Goal: Communication & Community: Answer question/provide support

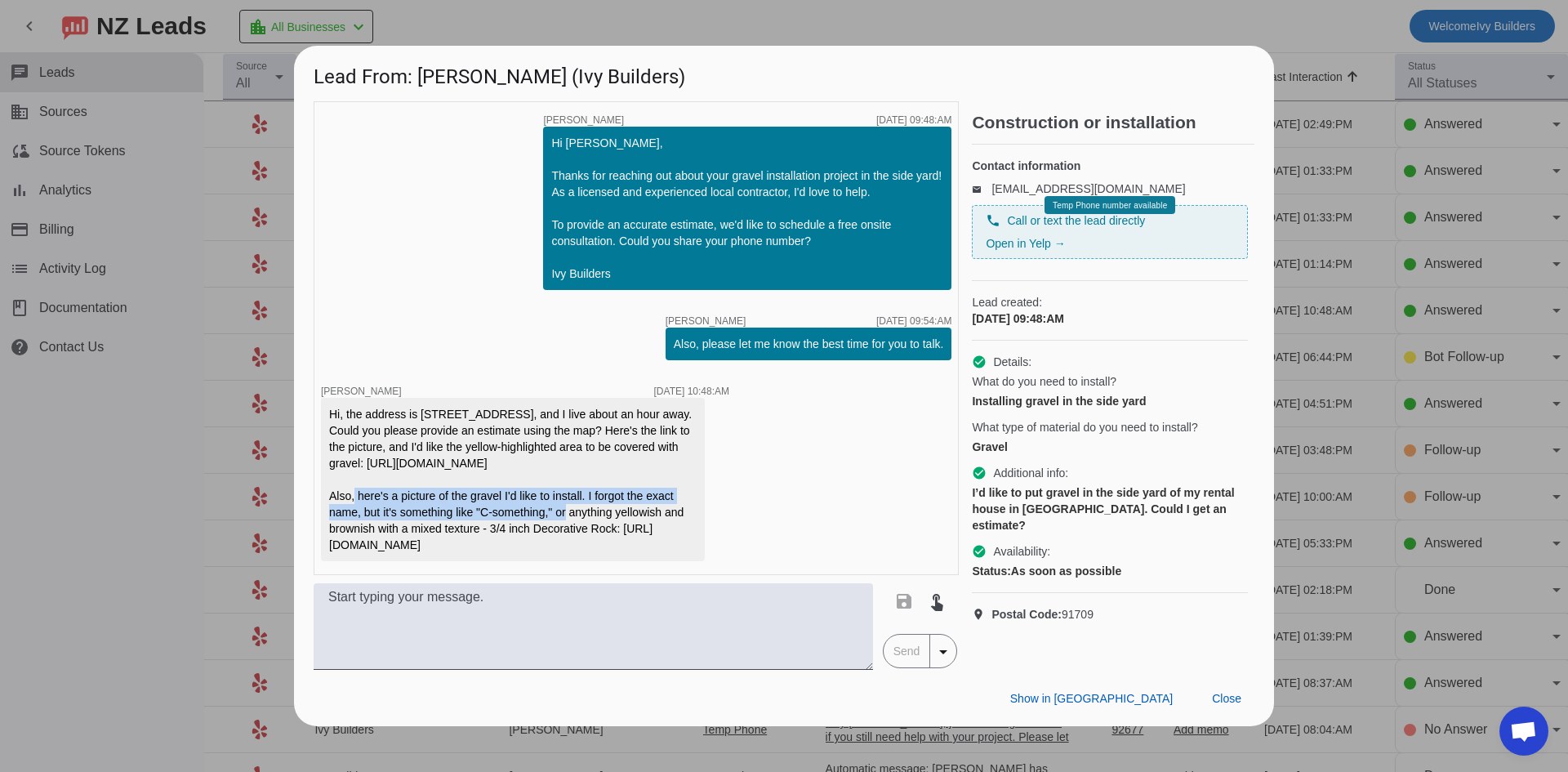
drag, startPoint x: 330, startPoint y: 456, endPoint x: 655, endPoint y: 471, distance: 325.3
click at [655, 471] on div "Hi, the address is [STREET_ADDRESS], and I live about an hour away. Could you p…" at bounding box center [512, 480] width 367 height 147
copy div "[URL][DOMAIN_NAME]"
drag, startPoint x: 329, startPoint y: 553, endPoint x: 659, endPoint y: 566, distance: 330.3
click at [659, 553] on div "Hi, the address is [STREET_ADDRESS], and I live about an hour away. Could you p…" at bounding box center [512, 480] width 367 height 147
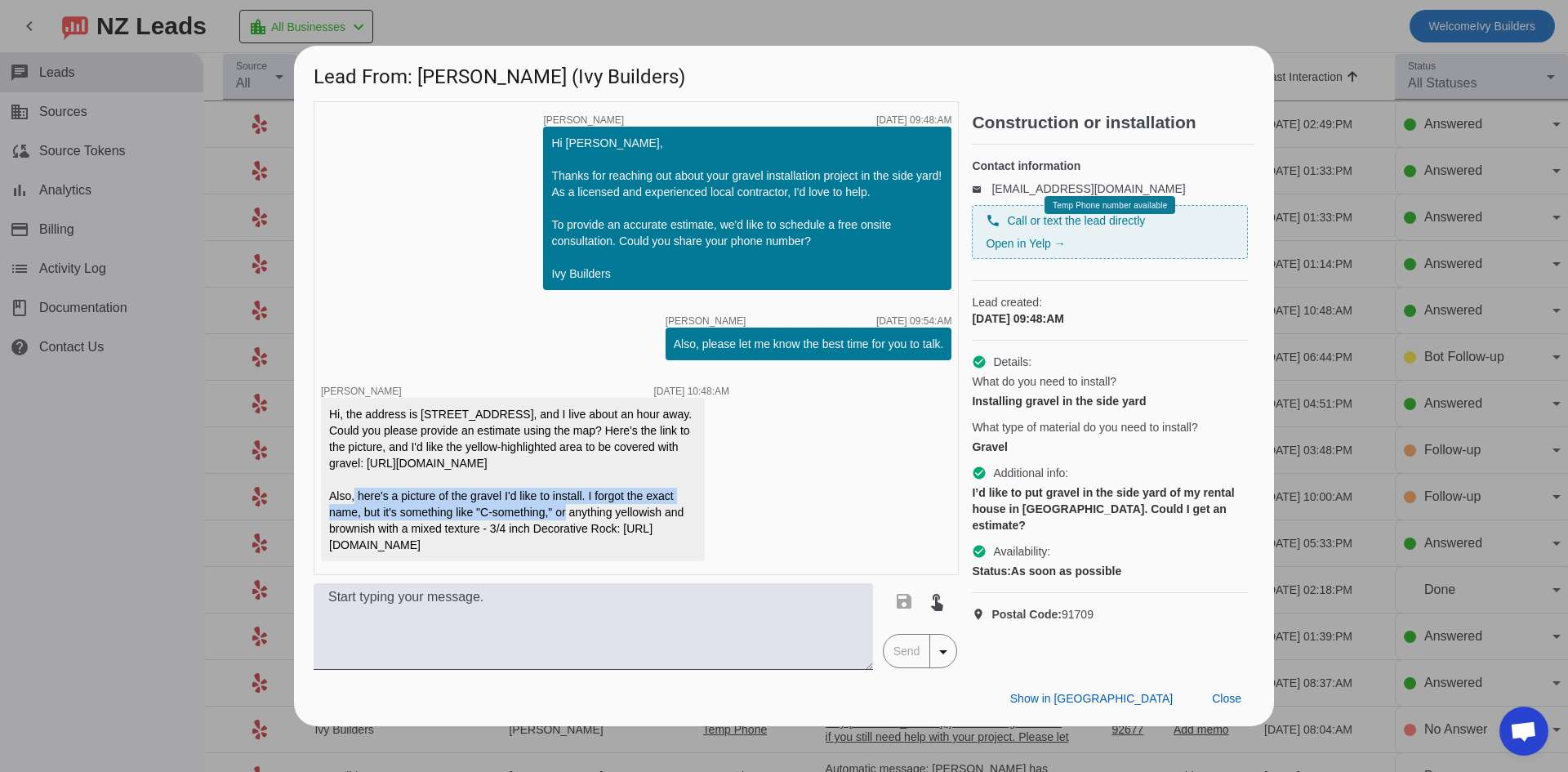
copy div "[URL][DOMAIN_NAME]"
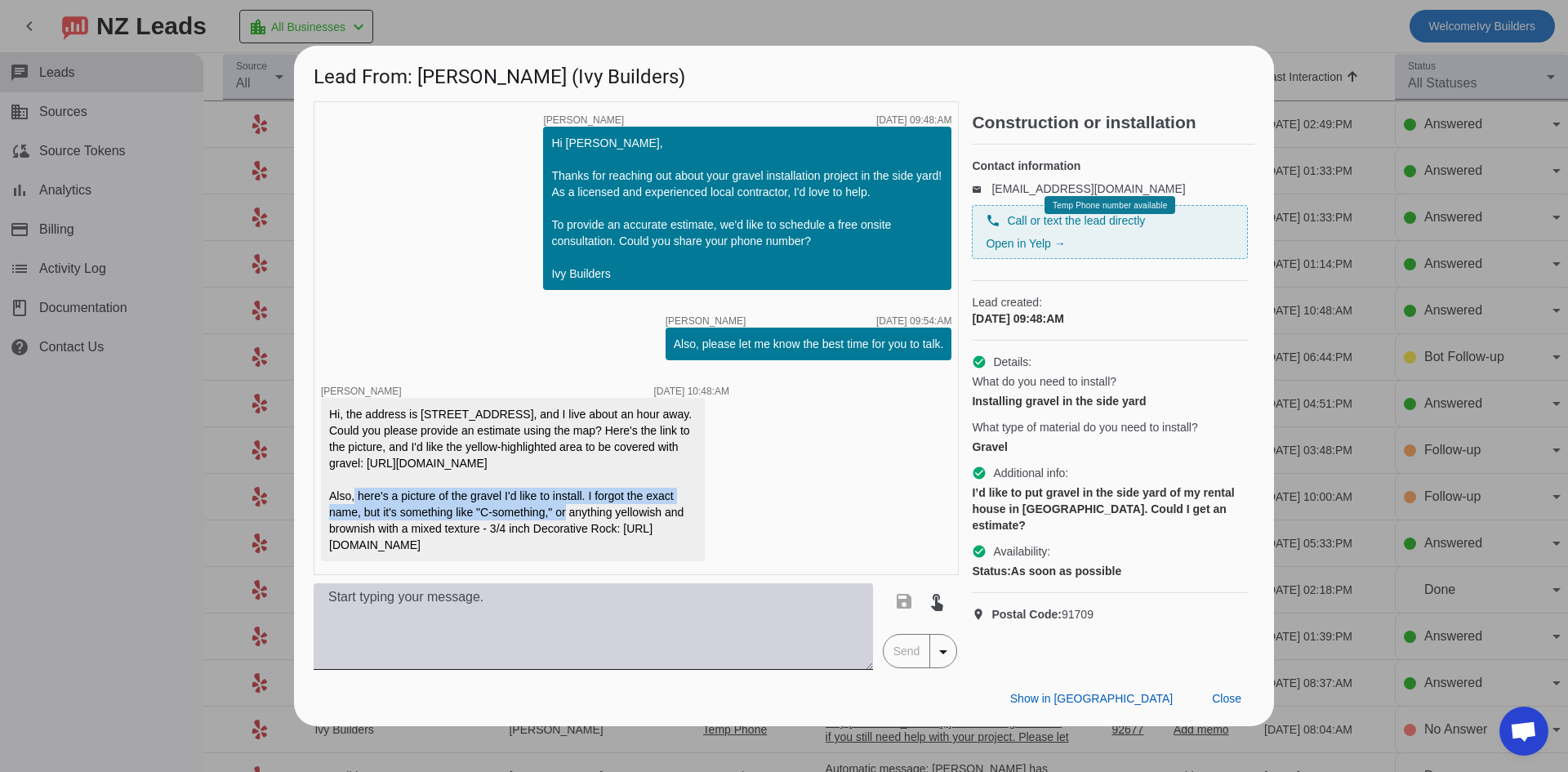
click at [711, 618] on textarea at bounding box center [593, 626] width 560 height 86
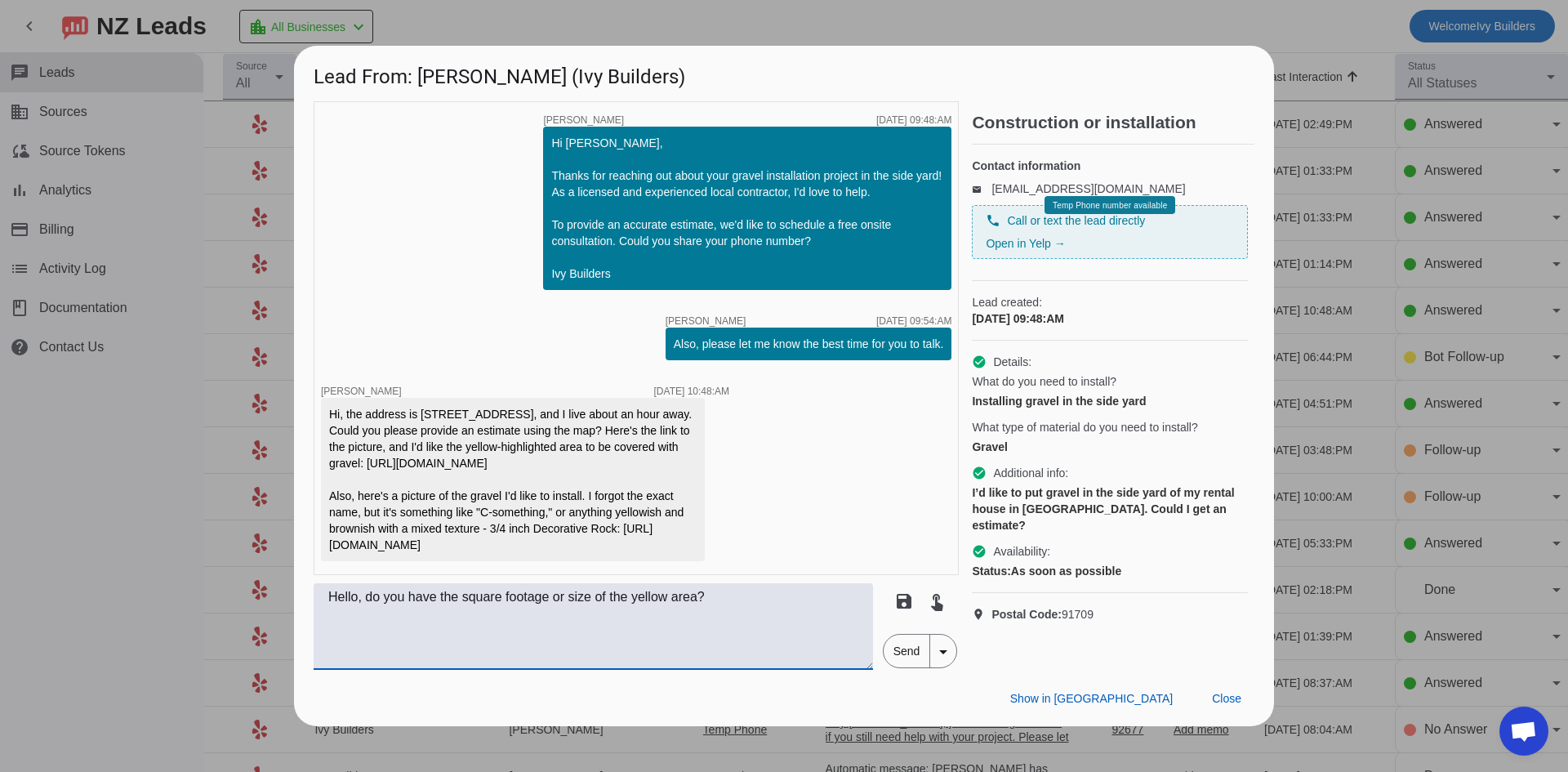
type textarea "Hello, do you have the square footage or size of the yellow area?"
click at [898, 668] on span "Send" at bounding box center [906, 651] width 47 height 33
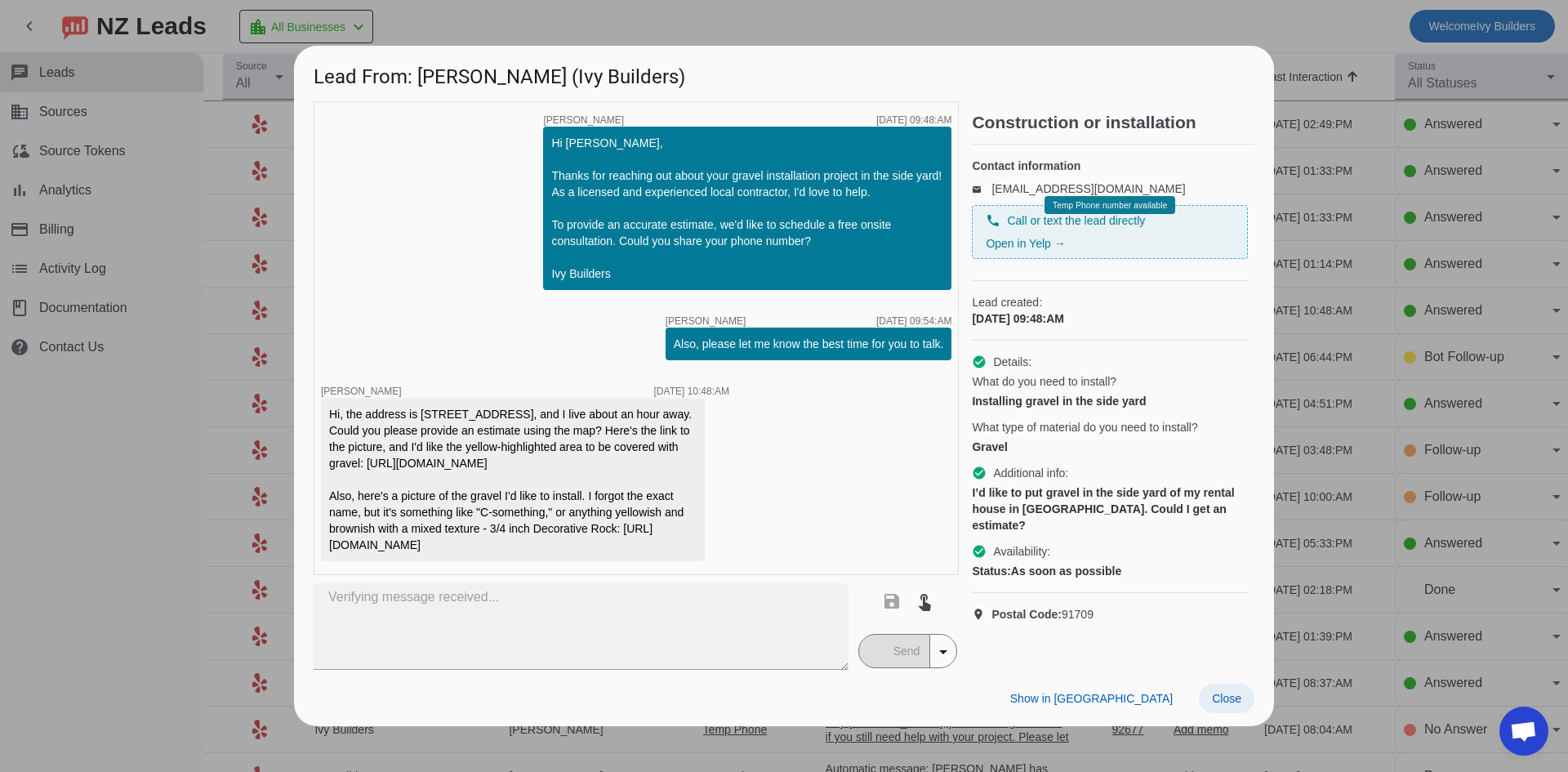
click at [1233, 714] on span at bounding box center [1226, 699] width 55 height 30
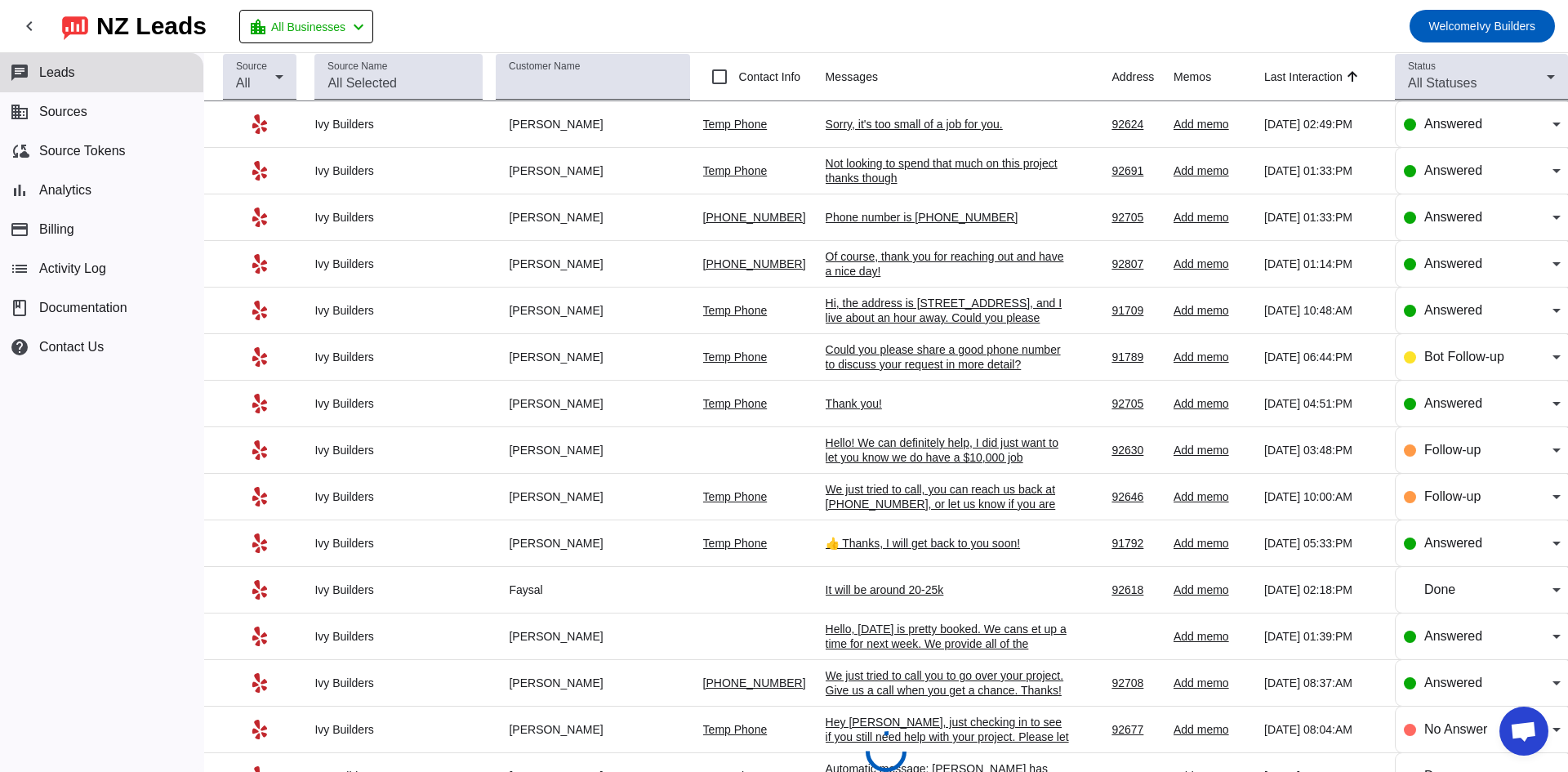
click at [905, 120] on div "Sorry, it's too small of a job for you." at bounding box center [948, 124] width 245 height 15
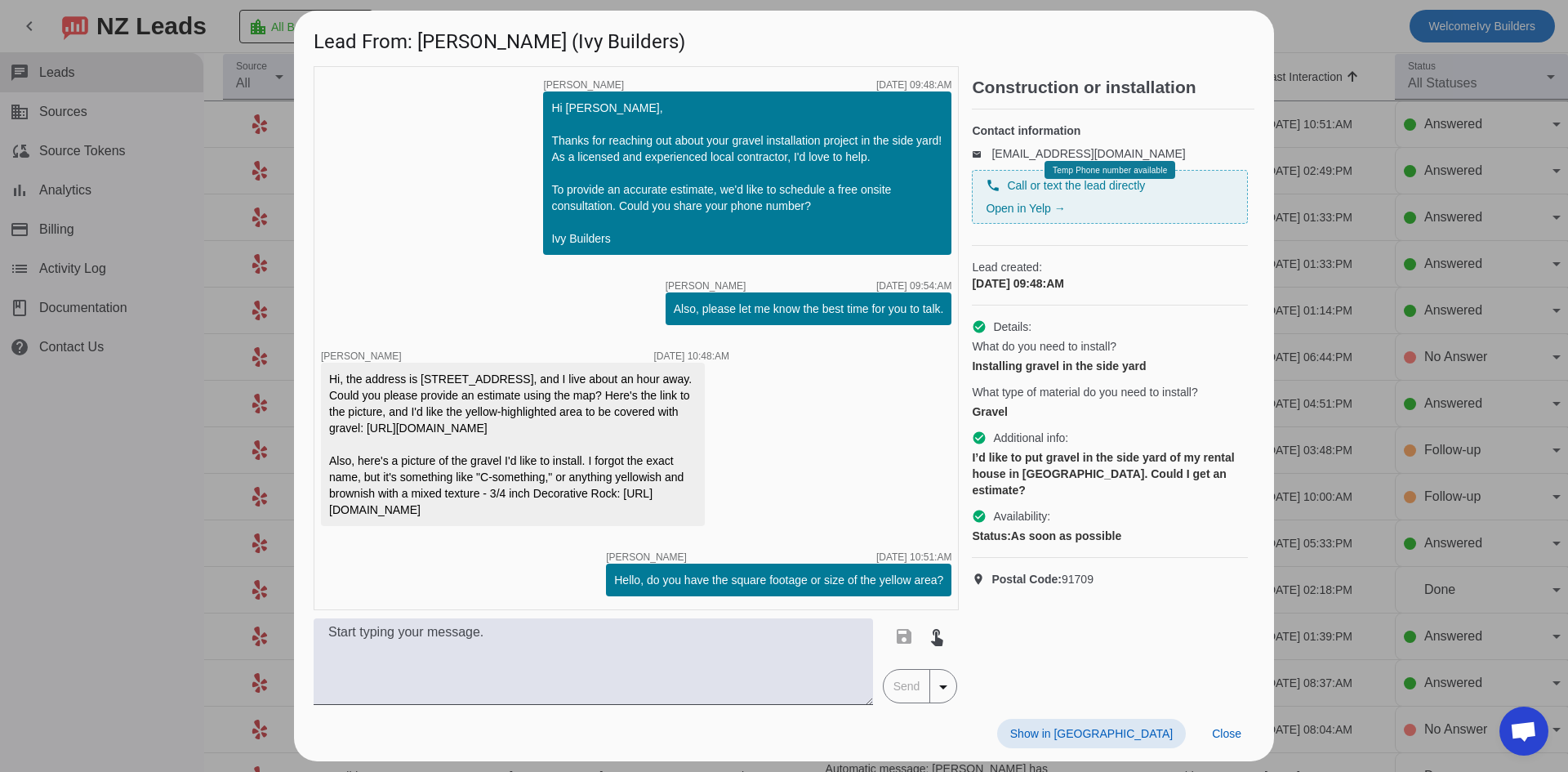
scroll to position [28, 0]
click at [1217, 740] on span "Close" at bounding box center [1227, 733] width 30 height 13
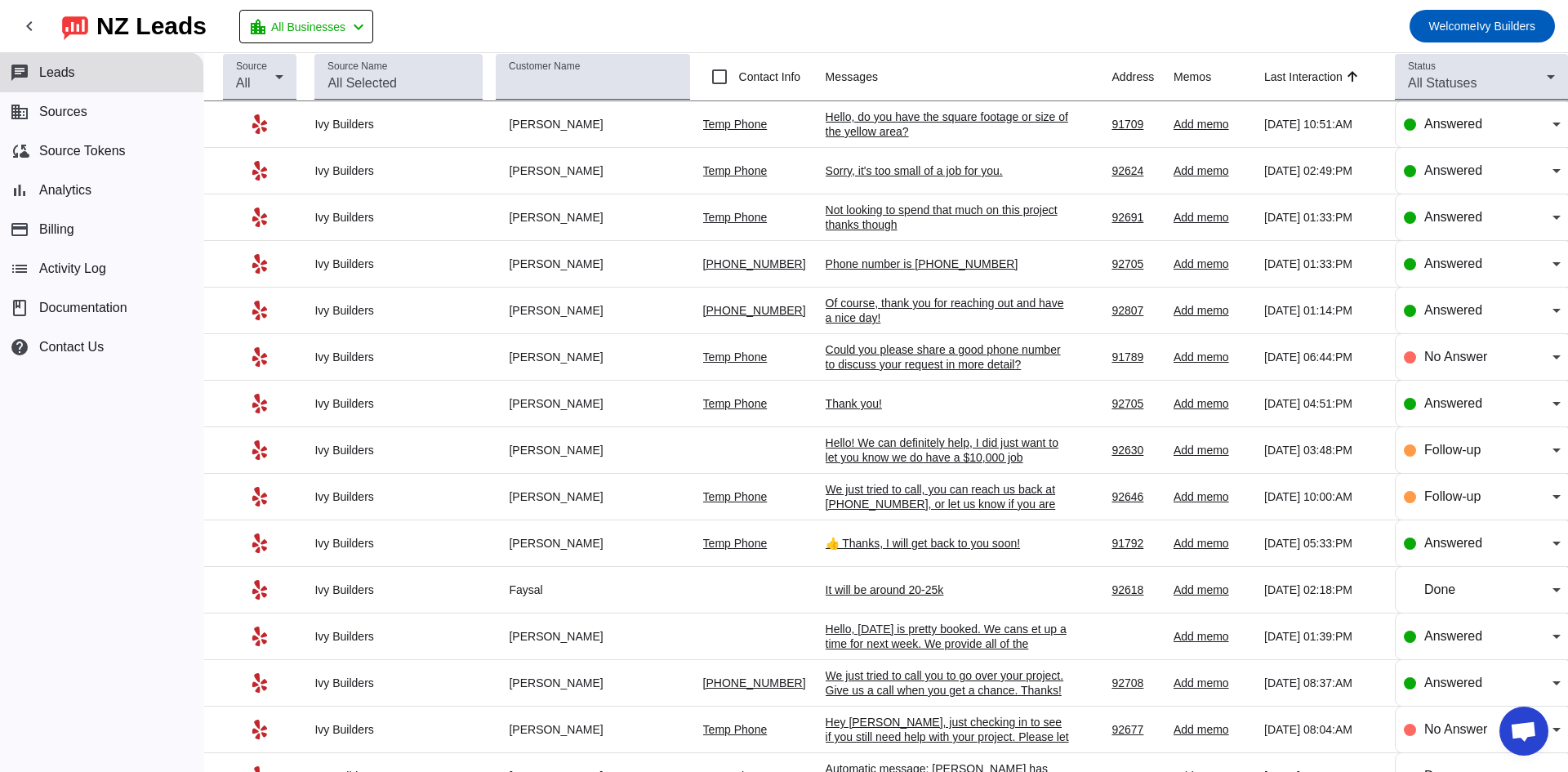
click at [843, 131] on div "Hello, do you have the square footage or size of the yellow area?" at bounding box center [948, 124] width 245 height 30
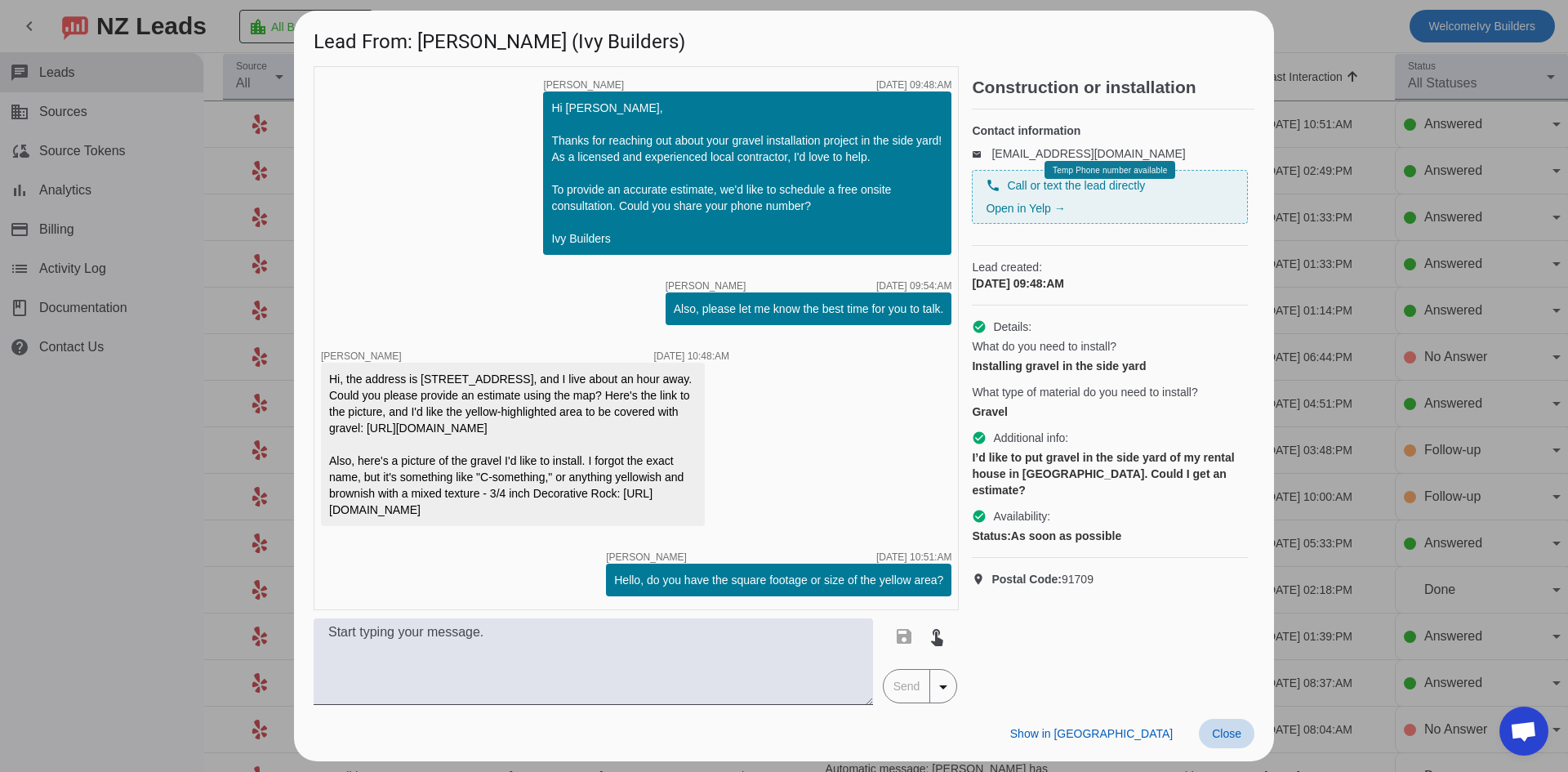
click at [1236, 740] on span "Close" at bounding box center [1227, 733] width 30 height 13
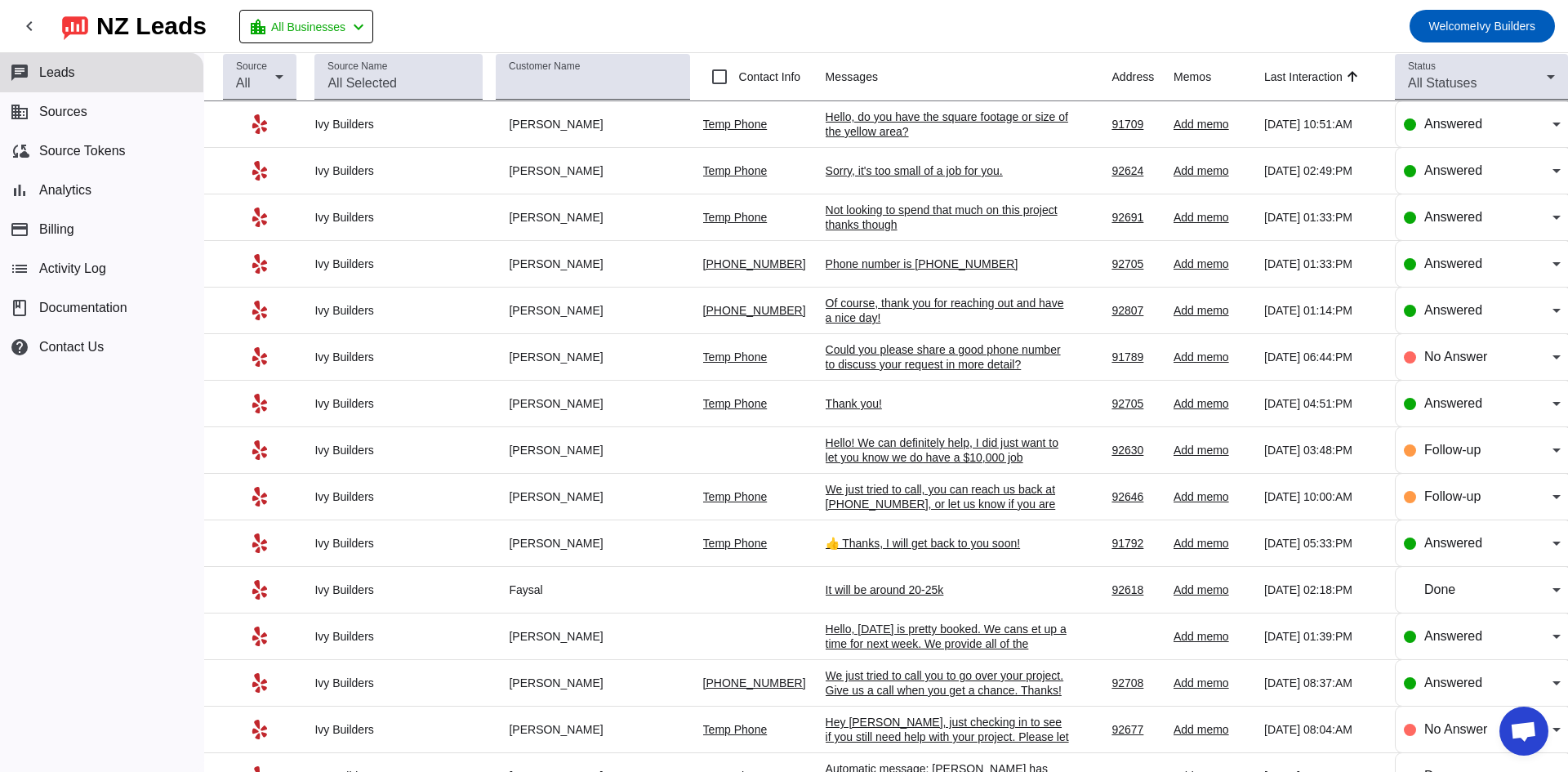
click at [872, 167] on div "Sorry, it's too small of a job for you." at bounding box center [948, 170] width 245 height 15
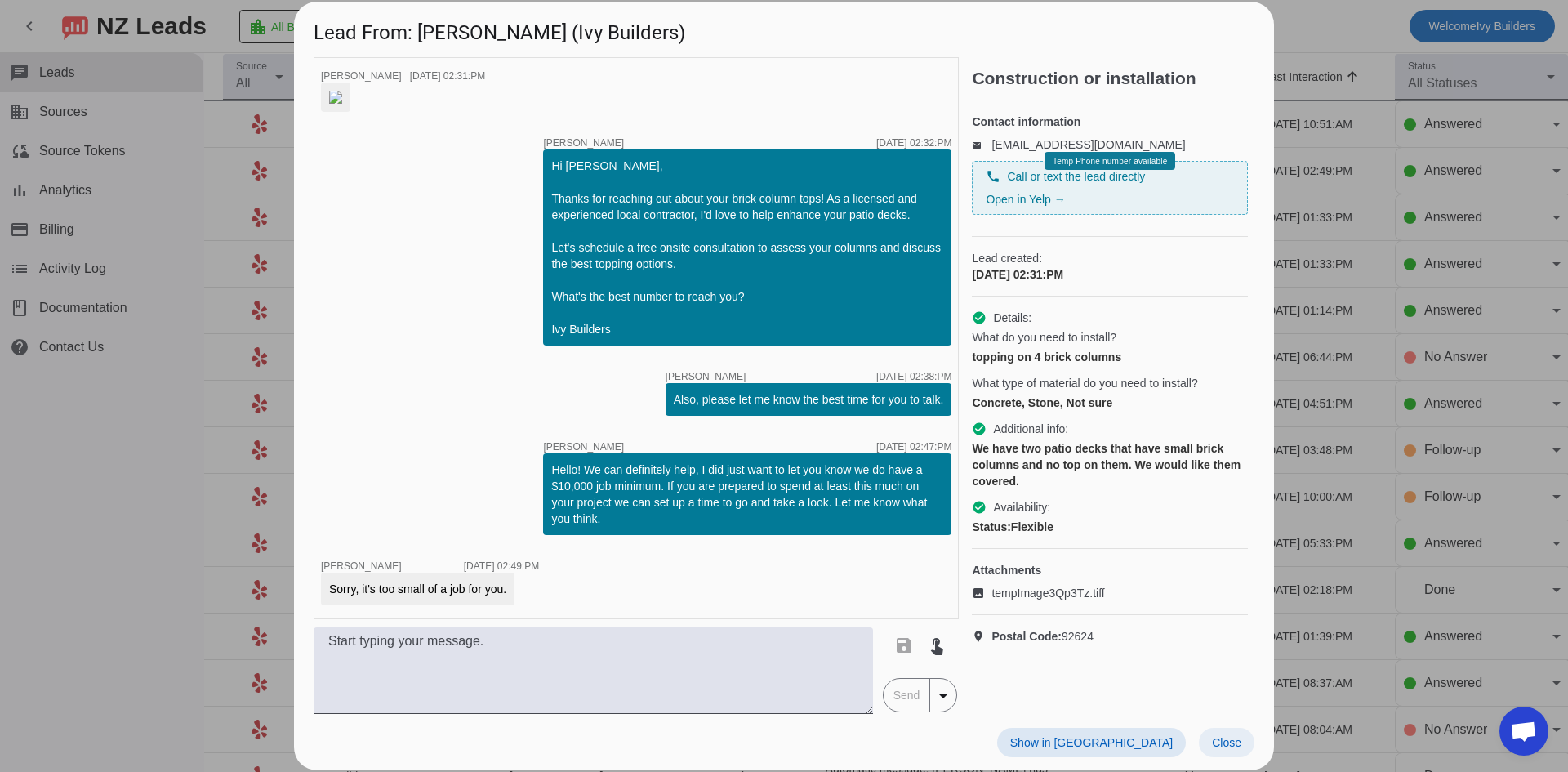
click at [1220, 741] on span "Close" at bounding box center [1227, 742] width 30 height 13
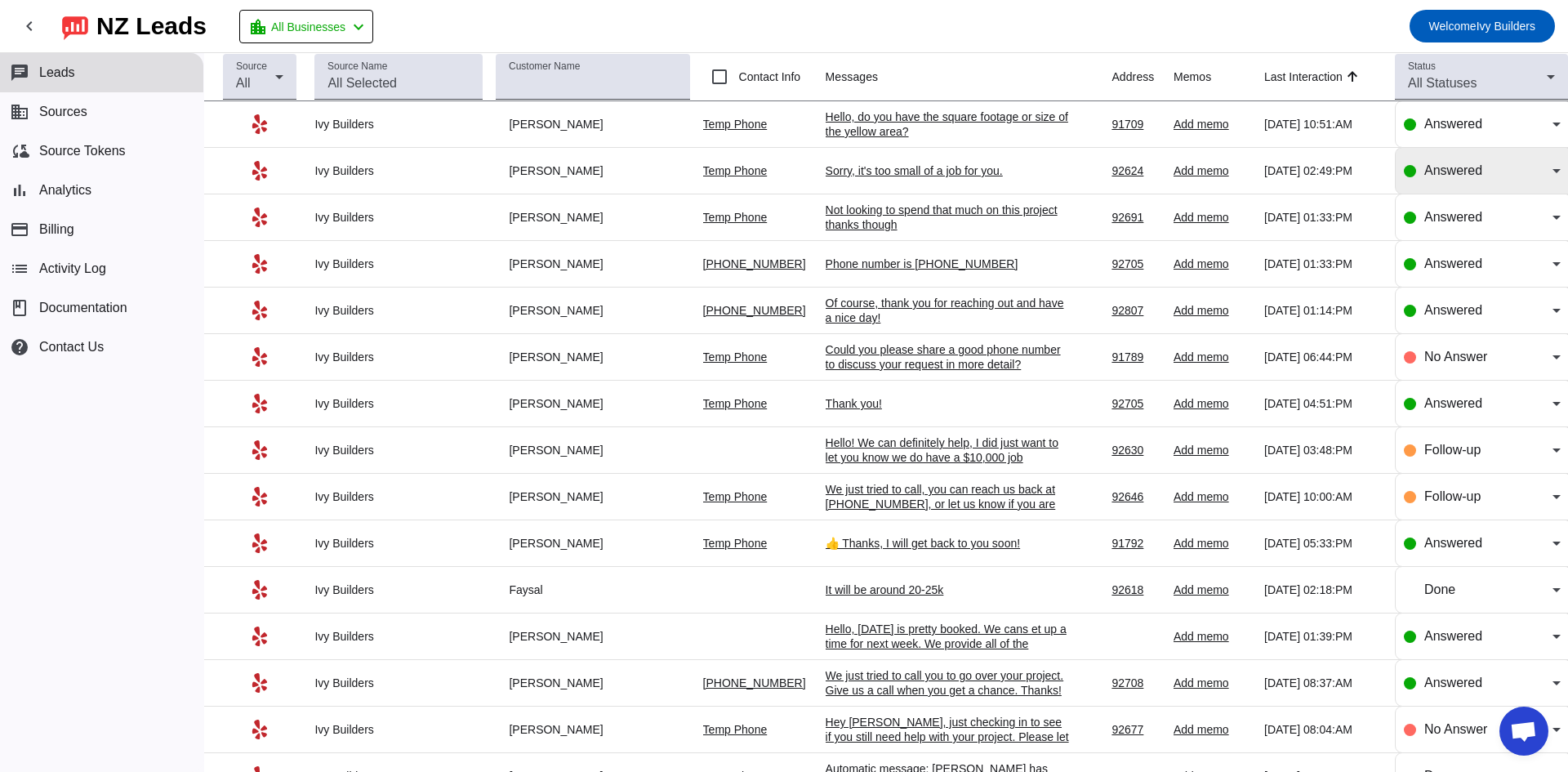
click at [1430, 163] on div "Answered" at bounding box center [1488, 170] width 128 height 20
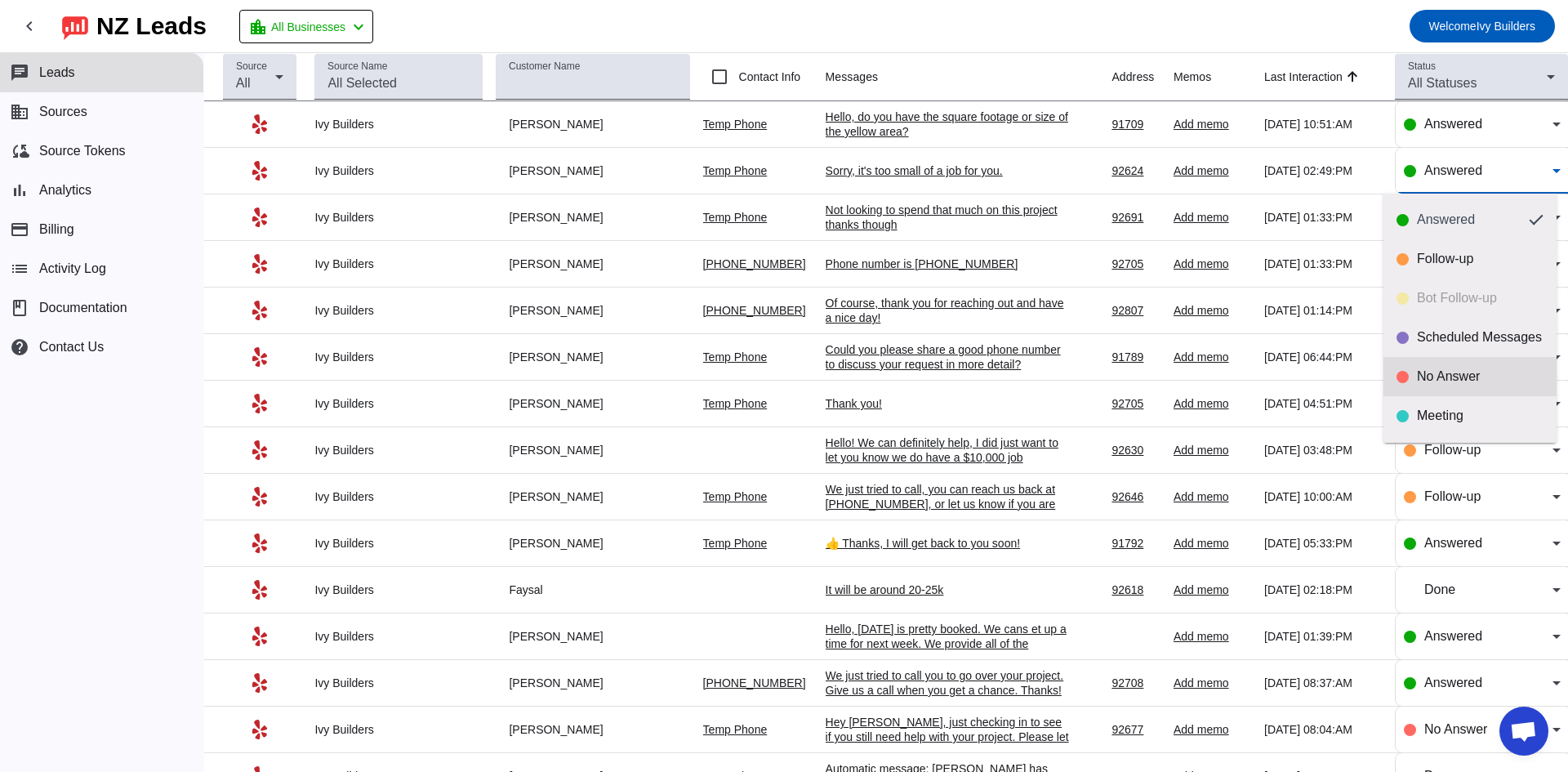
scroll to position [39, 0]
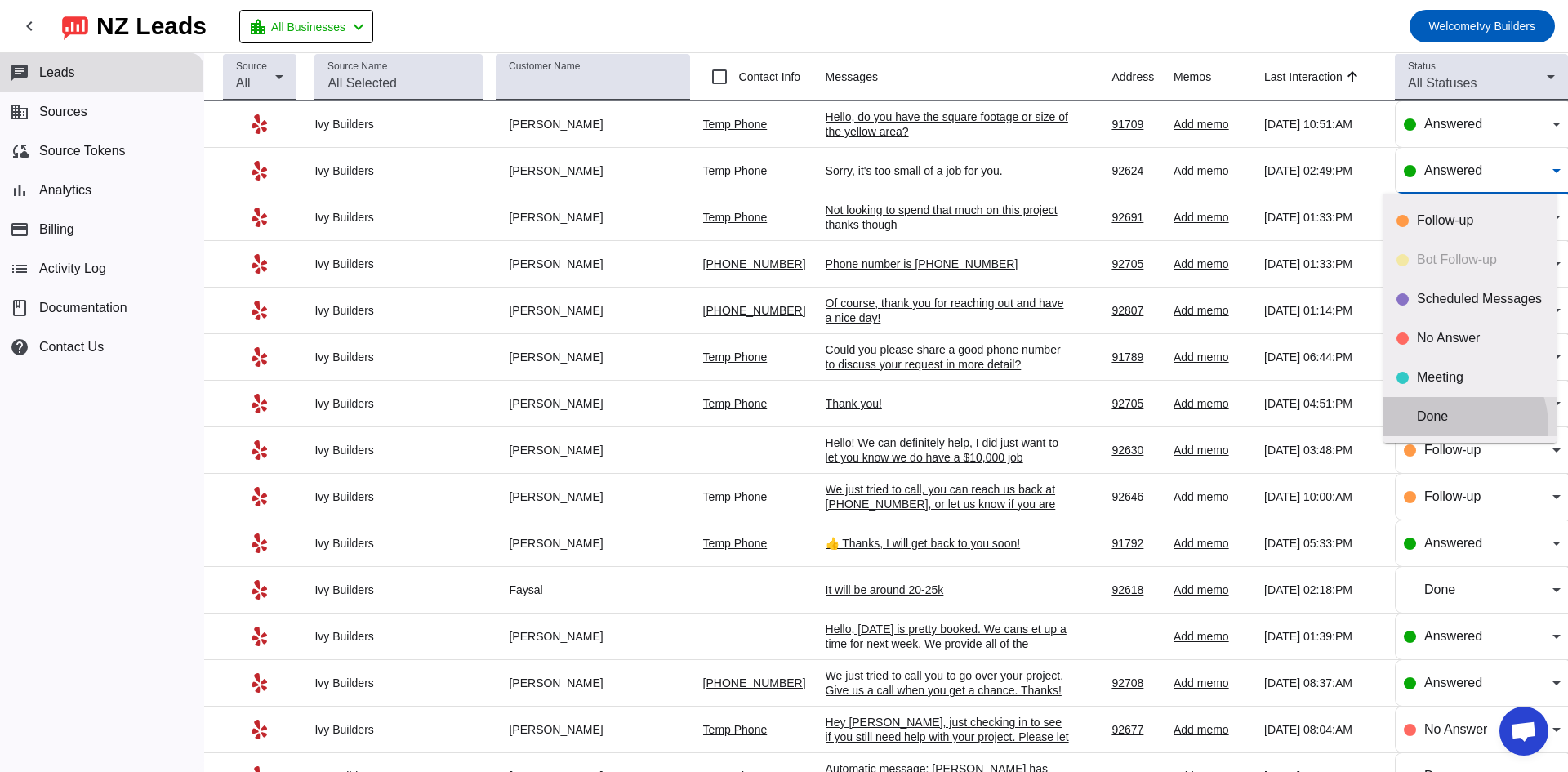
click at [1455, 426] on mat-option "Done" at bounding box center [1470, 417] width 173 height 40
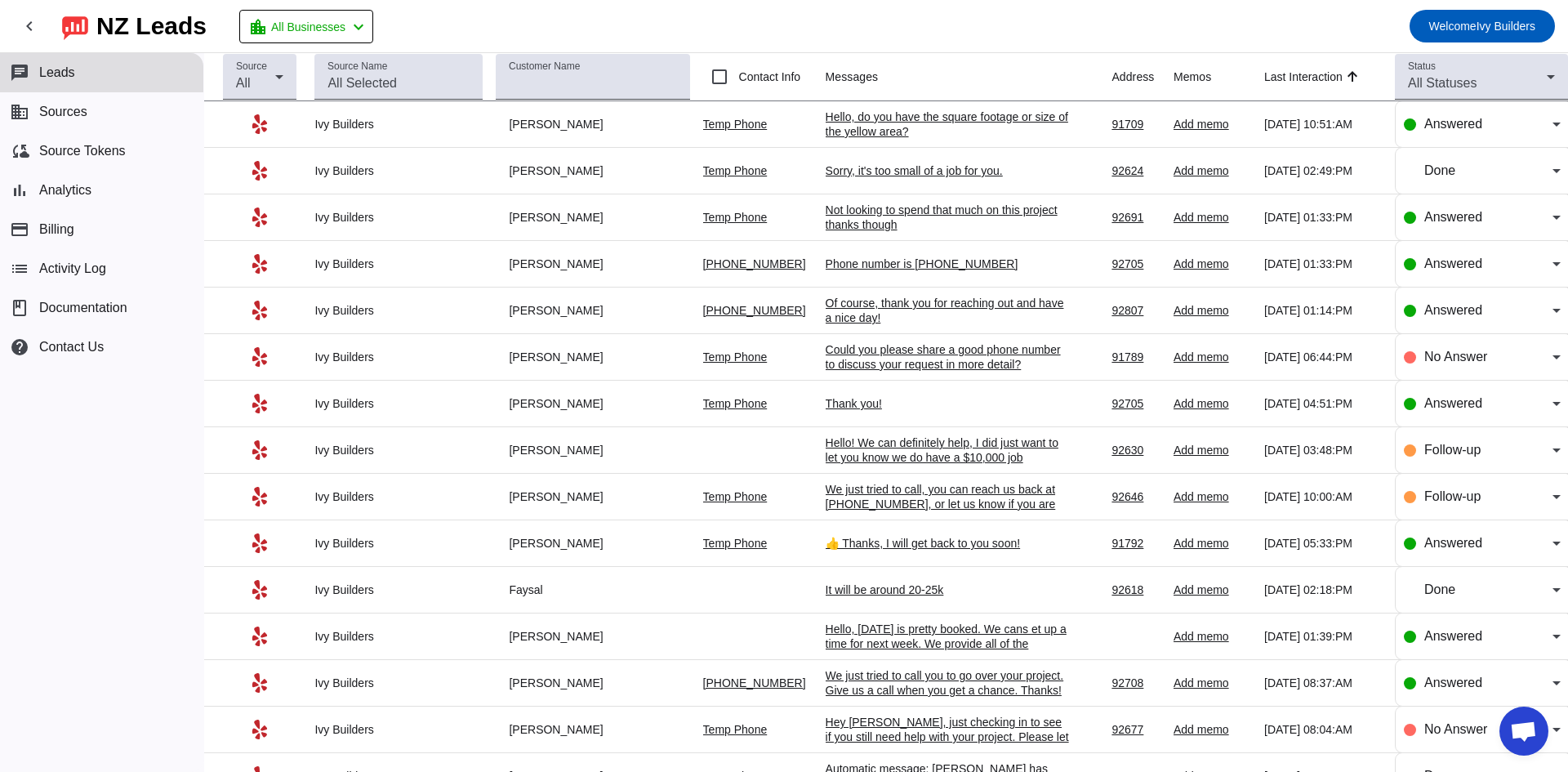
click at [864, 221] on div "Not looking to spend that much on this project thanks though" at bounding box center [948, 217] width 245 height 30
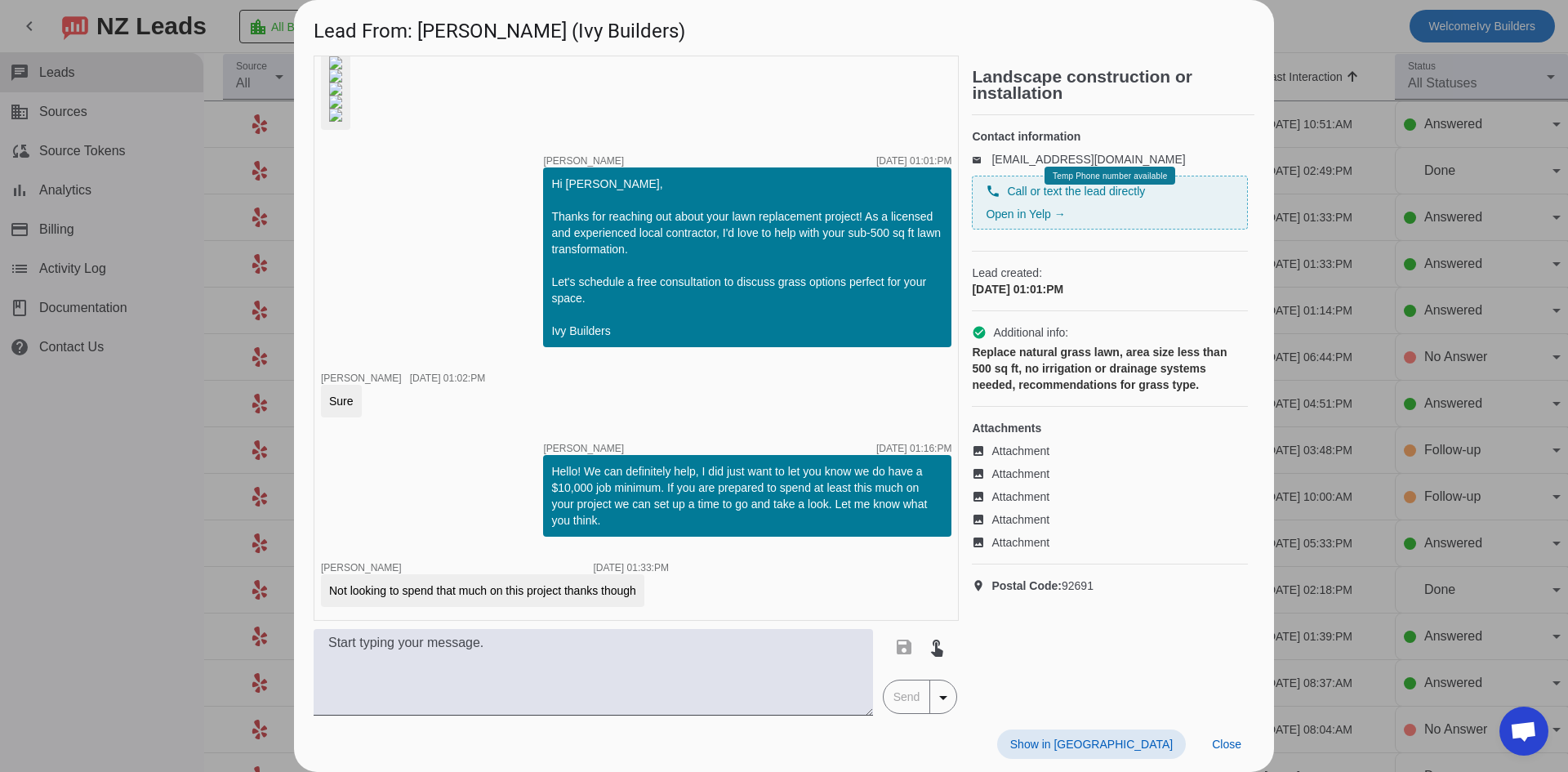
scroll to position [621, 0]
click at [1213, 734] on span at bounding box center [1226, 744] width 55 height 30
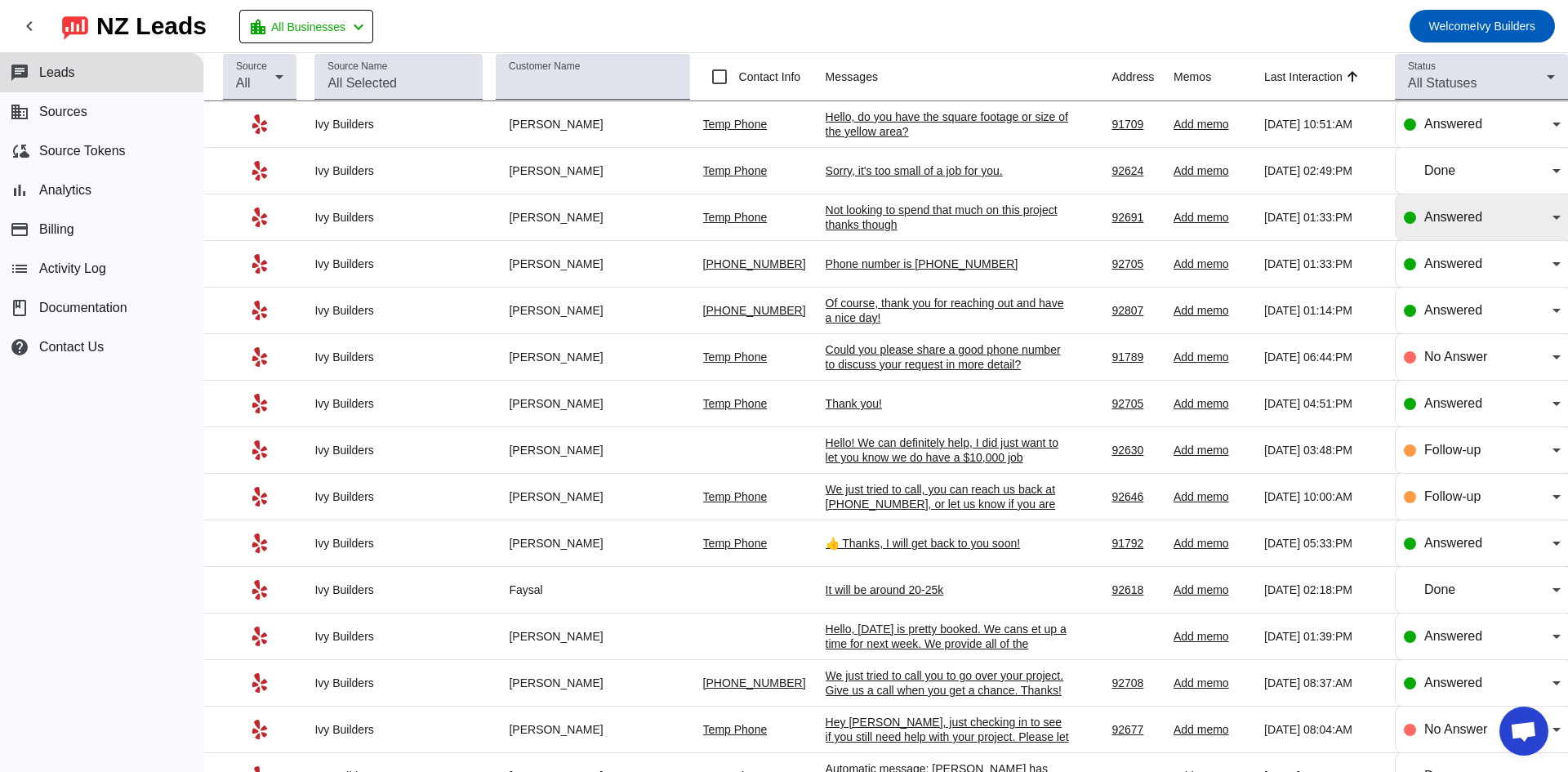
click at [1474, 219] on div "Answered" at bounding box center [1488, 217] width 128 height 20
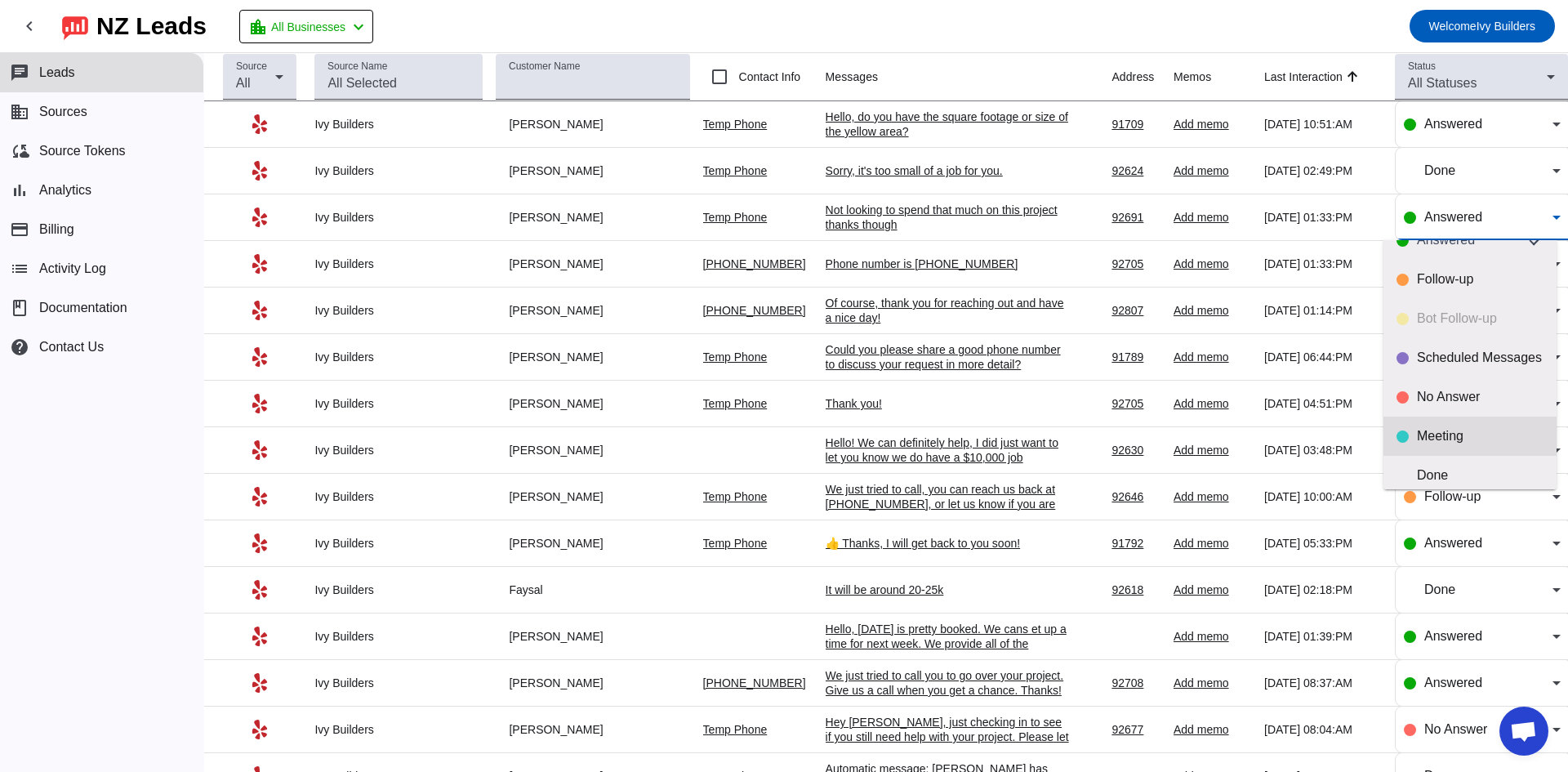
scroll to position [39, 0]
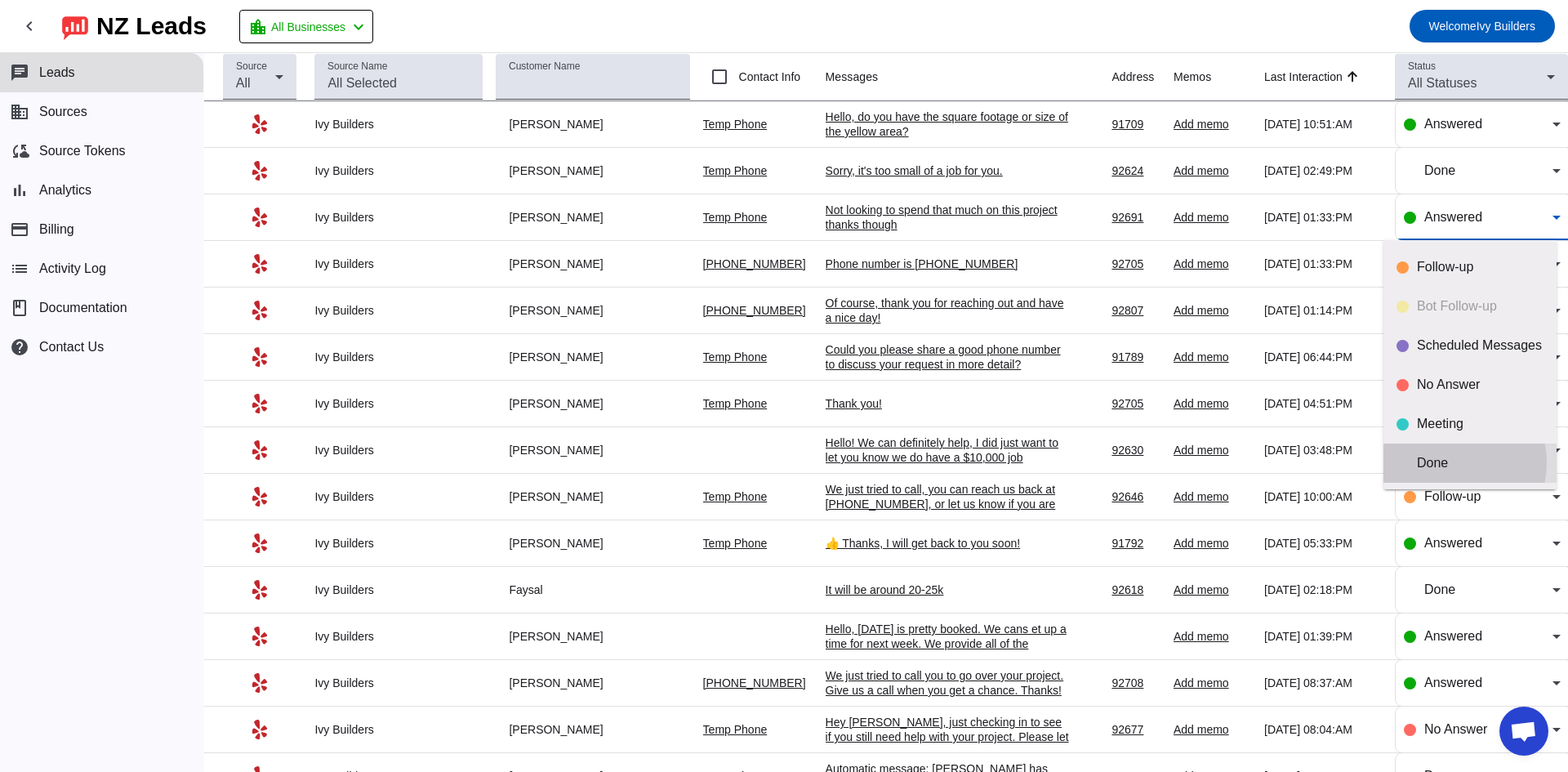
click at [1451, 463] on div "Done" at bounding box center [1481, 463] width 127 height 16
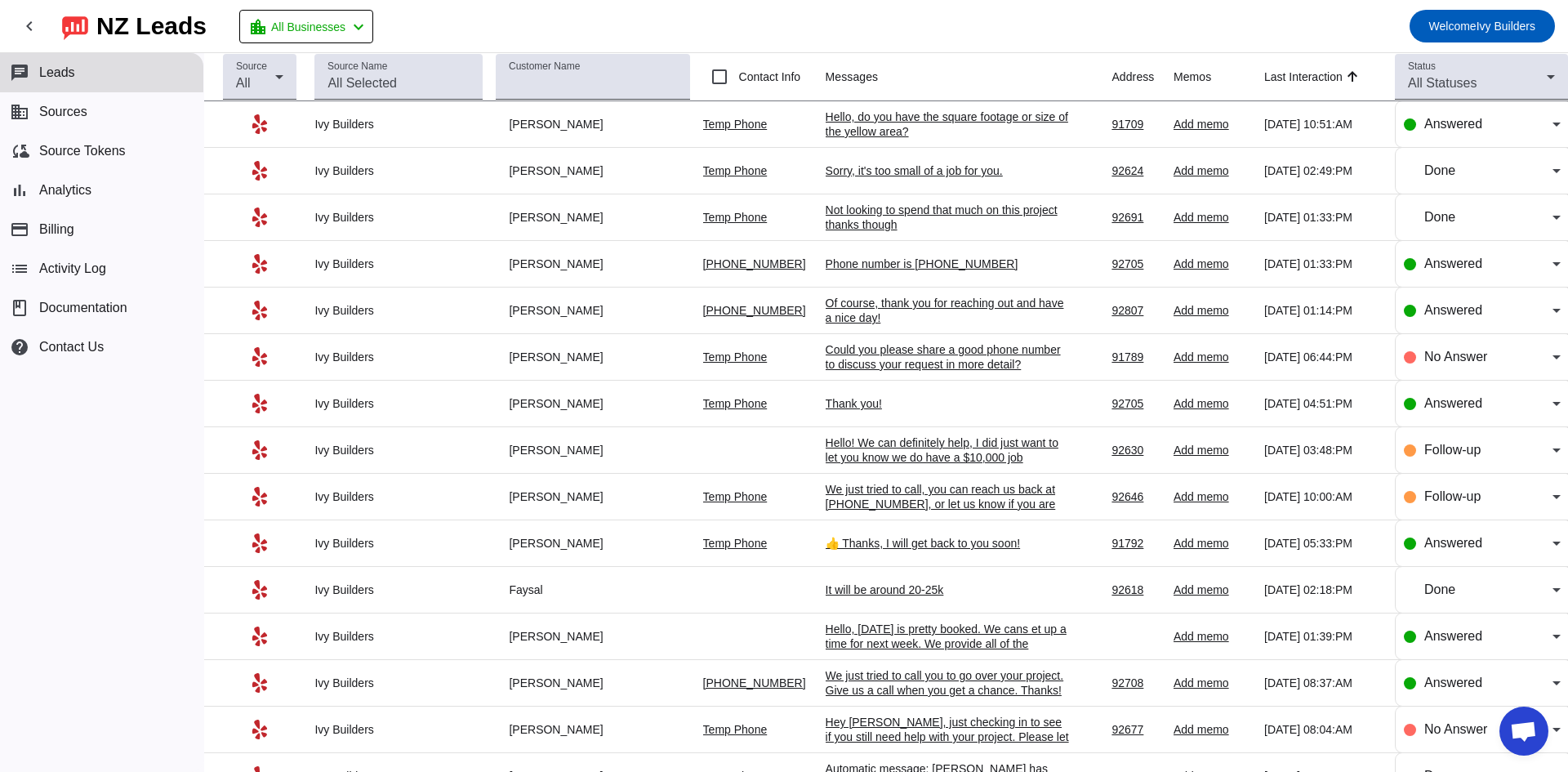
click at [943, 271] on div "Phone number is [PHONE_NUMBER]" at bounding box center [948, 264] width 245 height 15
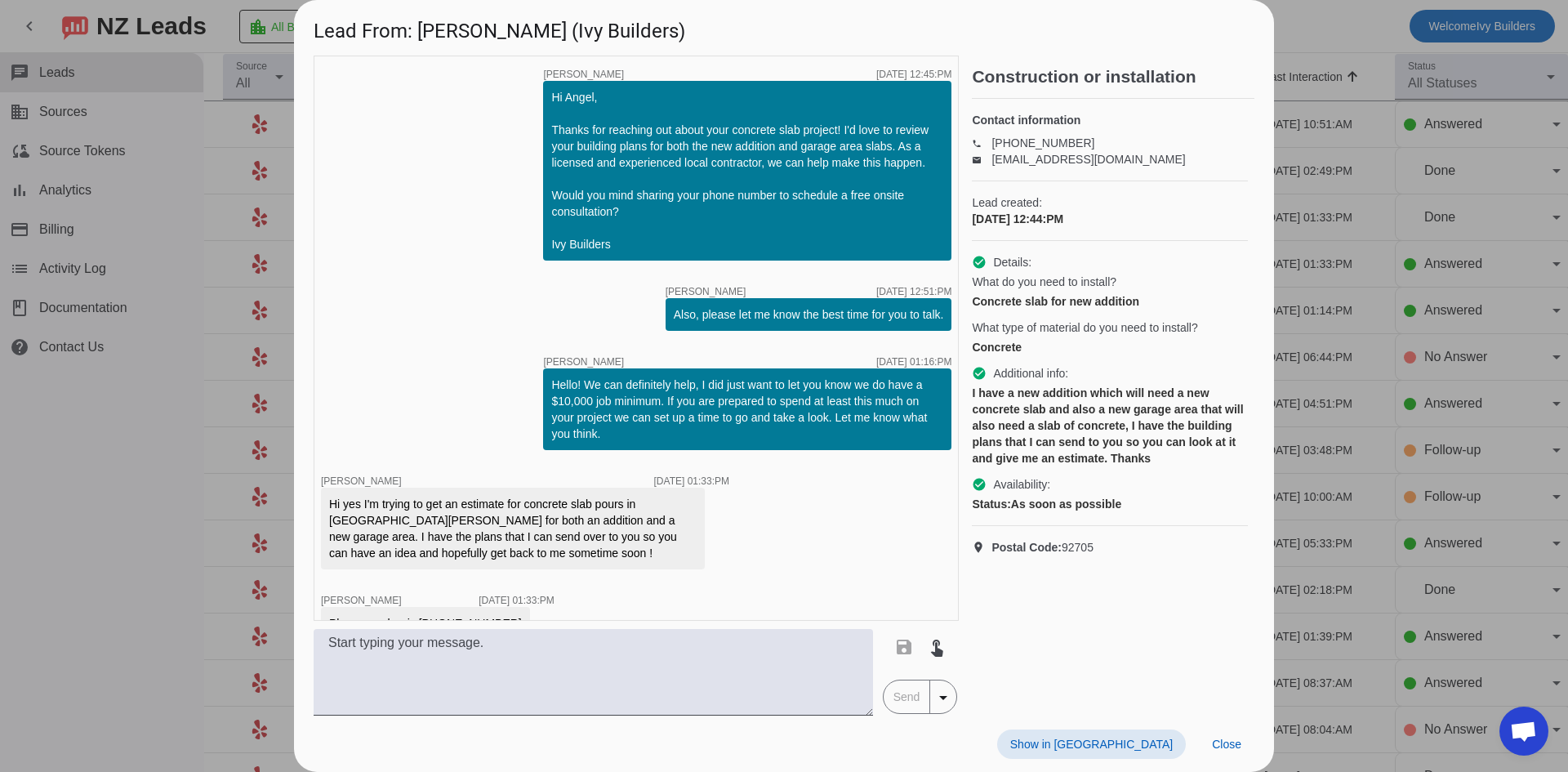
scroll to position [33, 0]
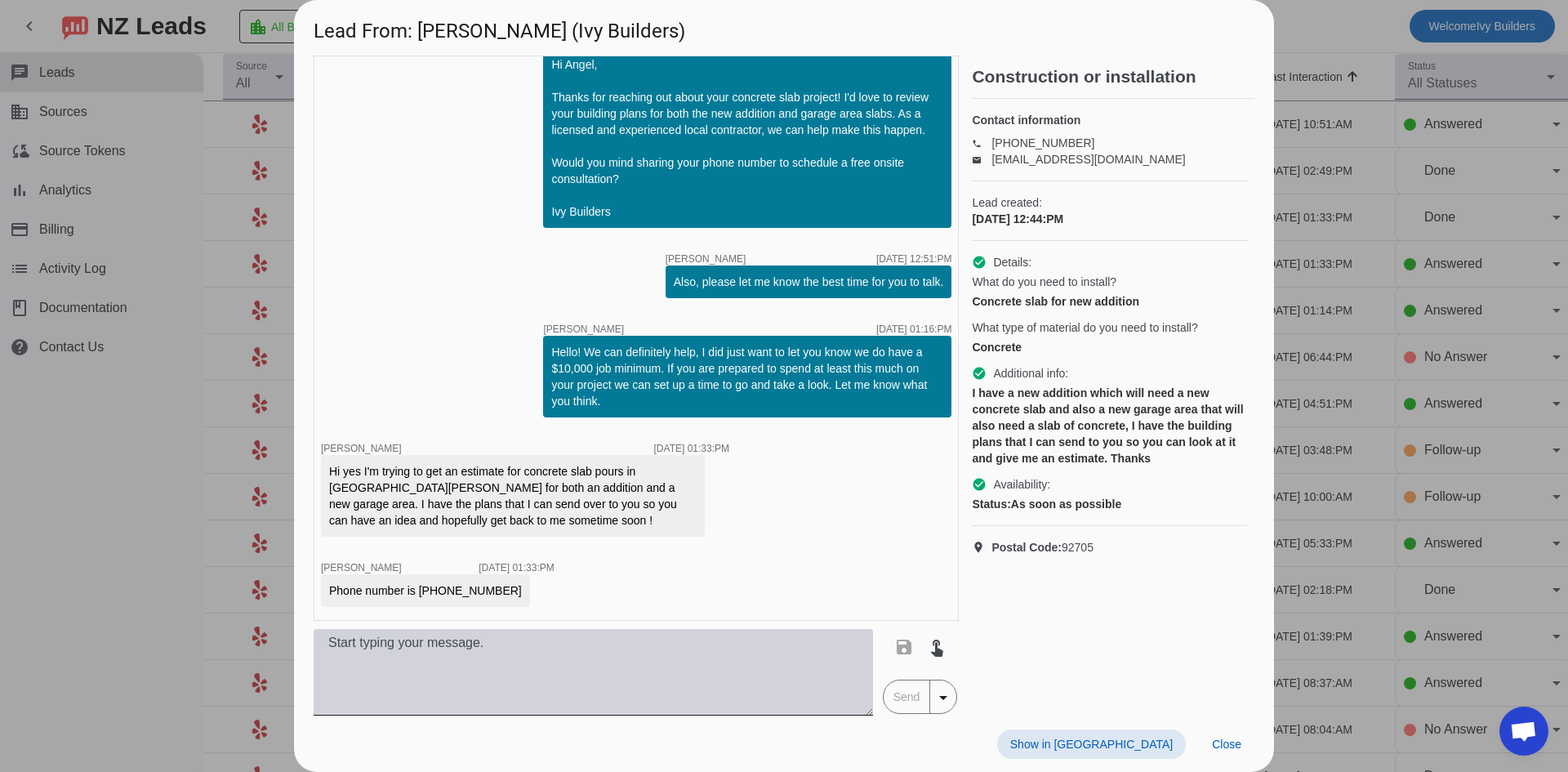
click at [430, 664] on textarea at bounding box center [593, 672] width 560 height 86
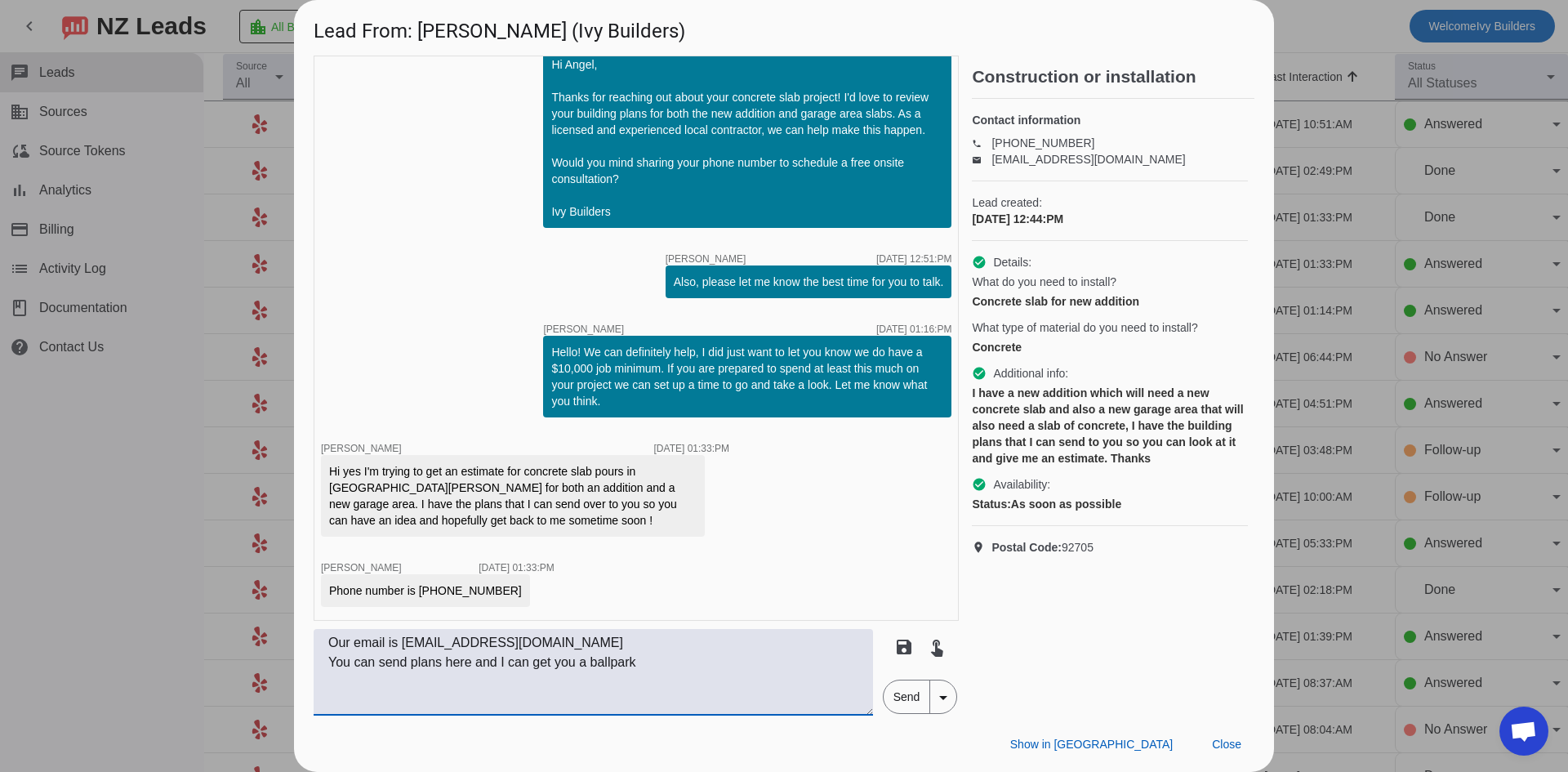
type textarea "Our email is [EMAIL_ADDRESS][DOMAIN_NAME] You can send plans here and I can get…"
click at [905, 693] on span "Send" at bounding box center [906, 697] width 47 height 33
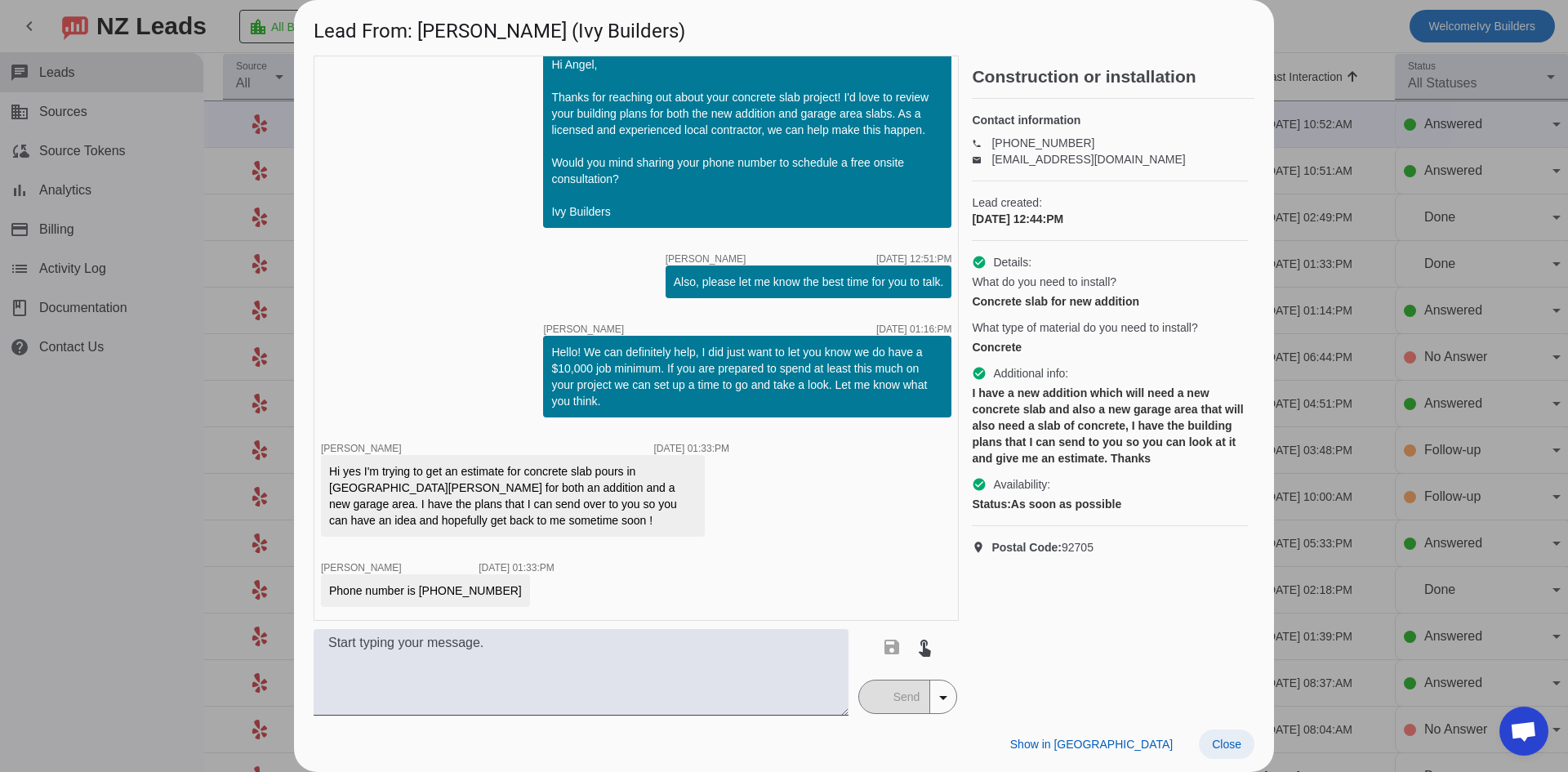
scroll to position [119, 0]
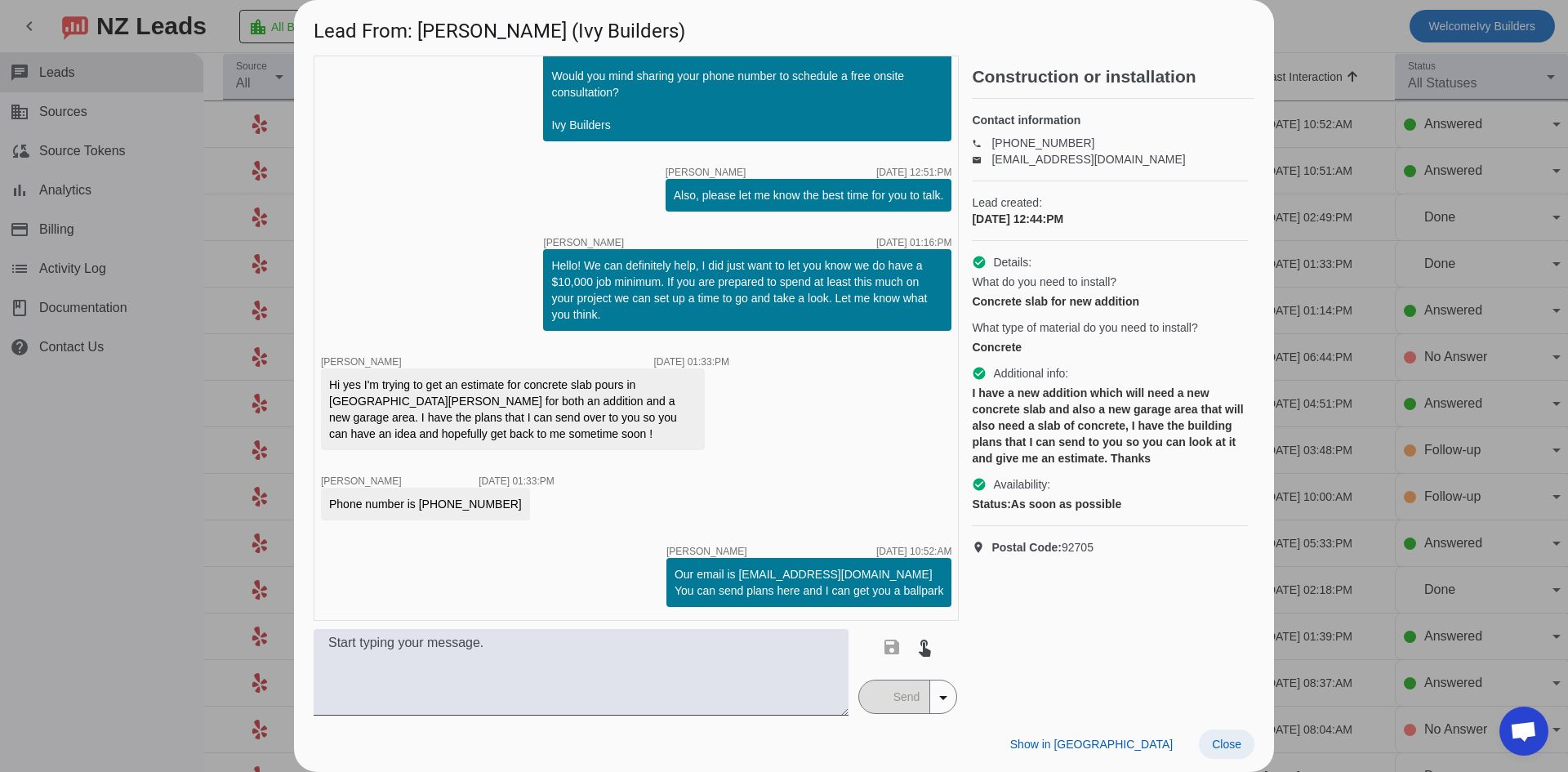
click at [1210, 743] on span at bounding box center [1226, 744] width 55 height 30
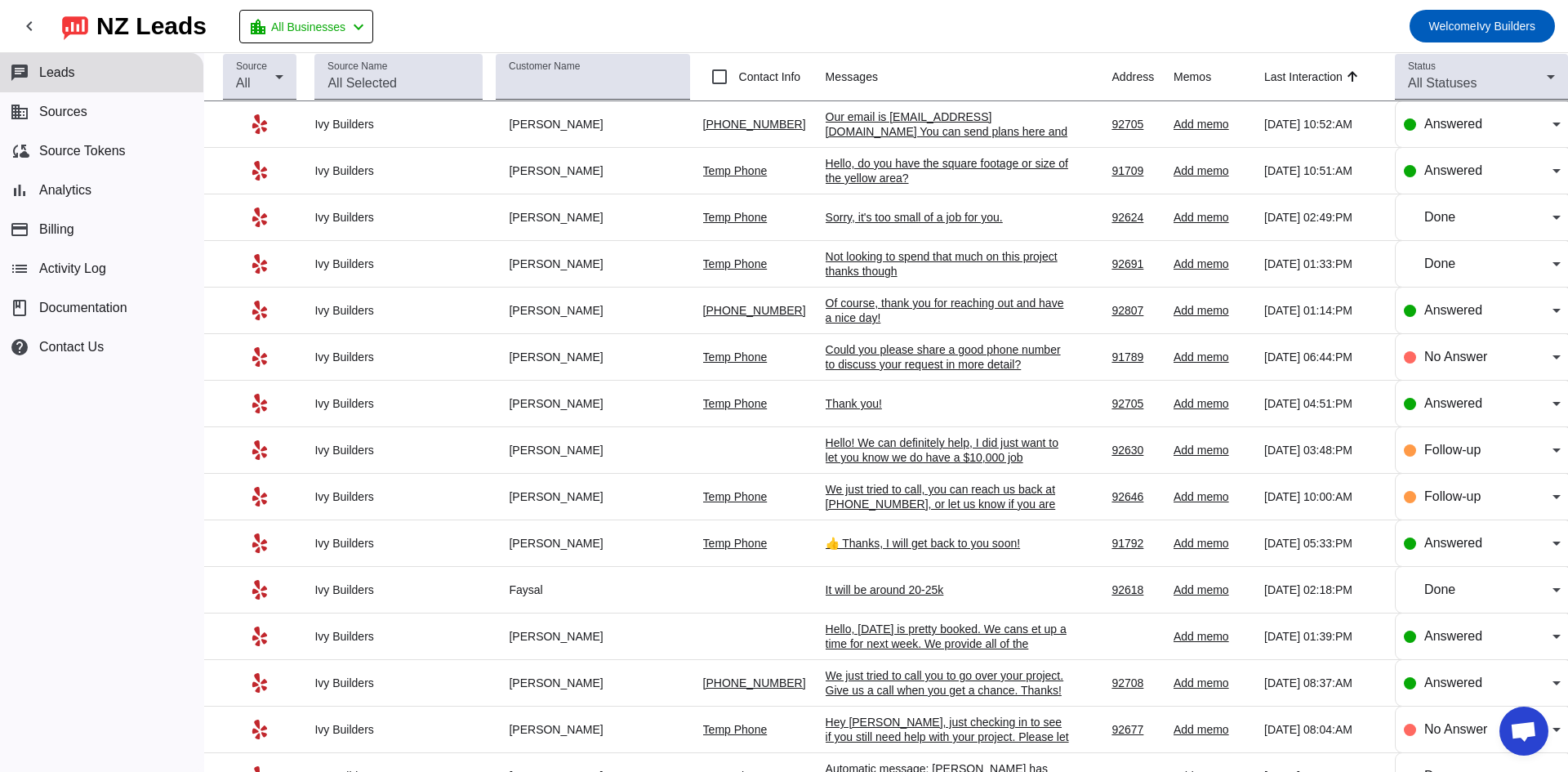
click at [850, 311] on div "Of course, thank you for reaching out and have a nice day!" at bounding box center [948, 310] width 245 height 30
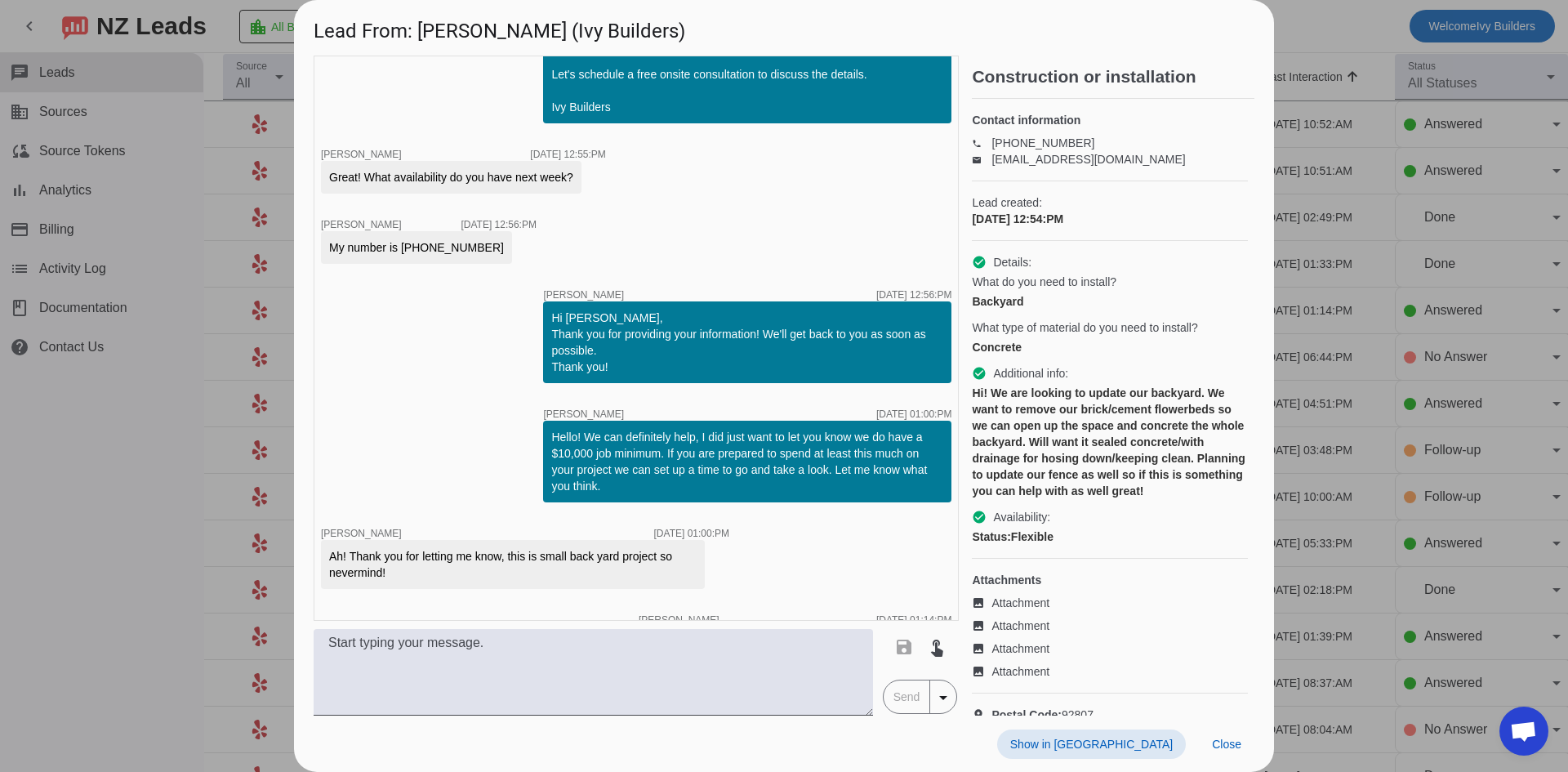
scroll to position [635, 0]
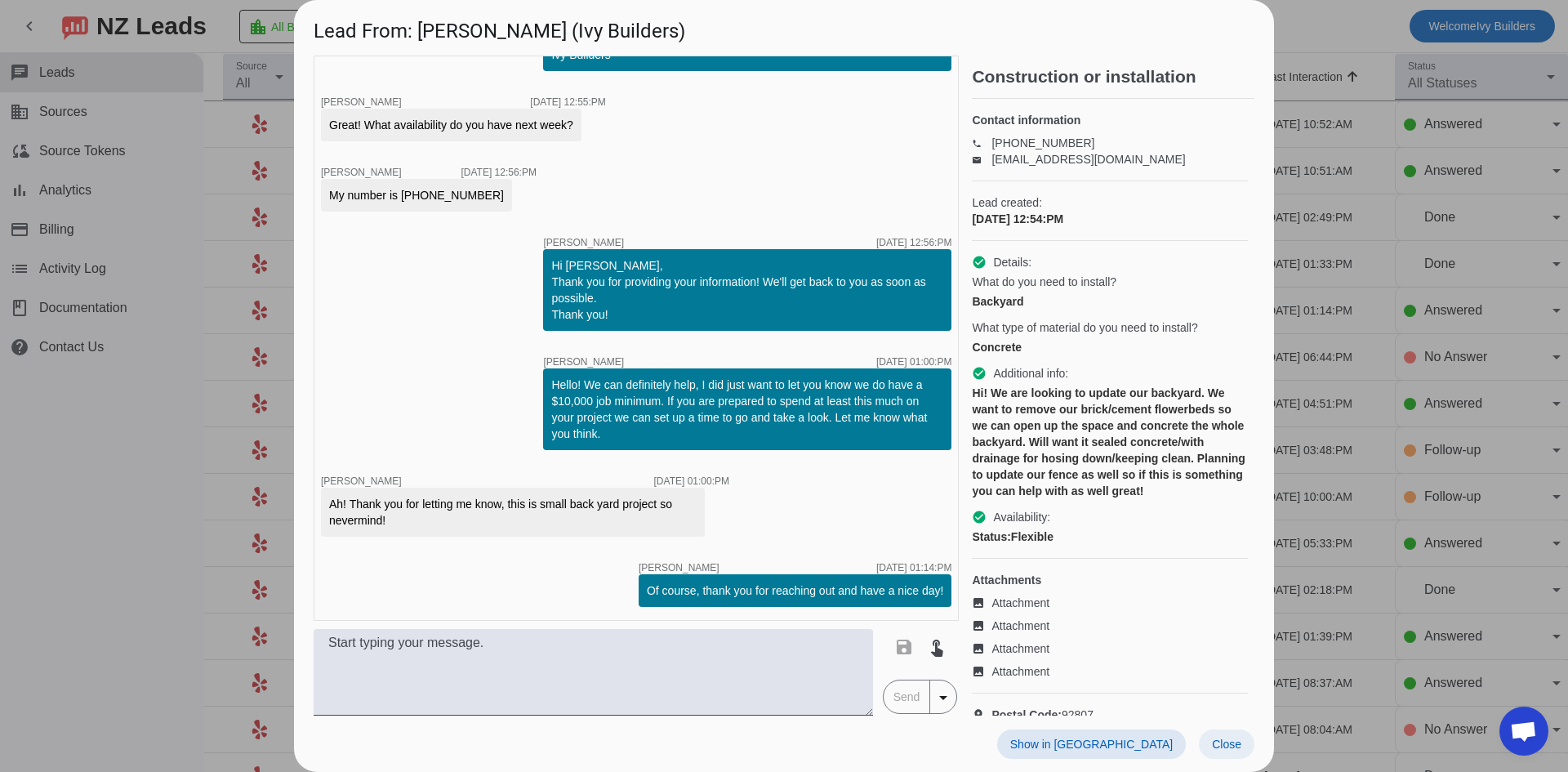
click at [1240, 750] on span "Close" at bounding box center [1227, 744] width 30 height 13
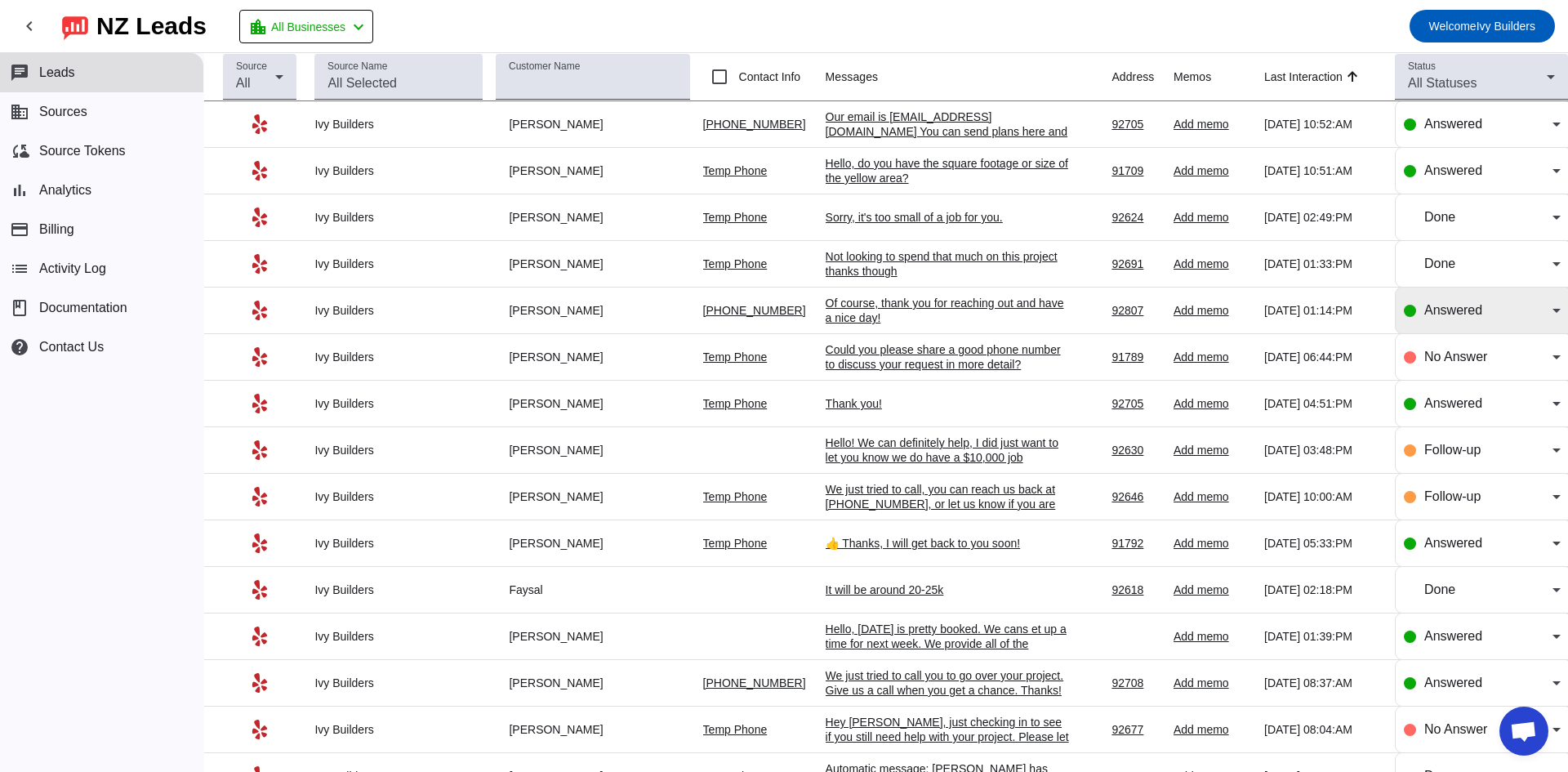
click at [1479, 303] on div "Answered" at bounding box center [1488, 310] width 128 height 20
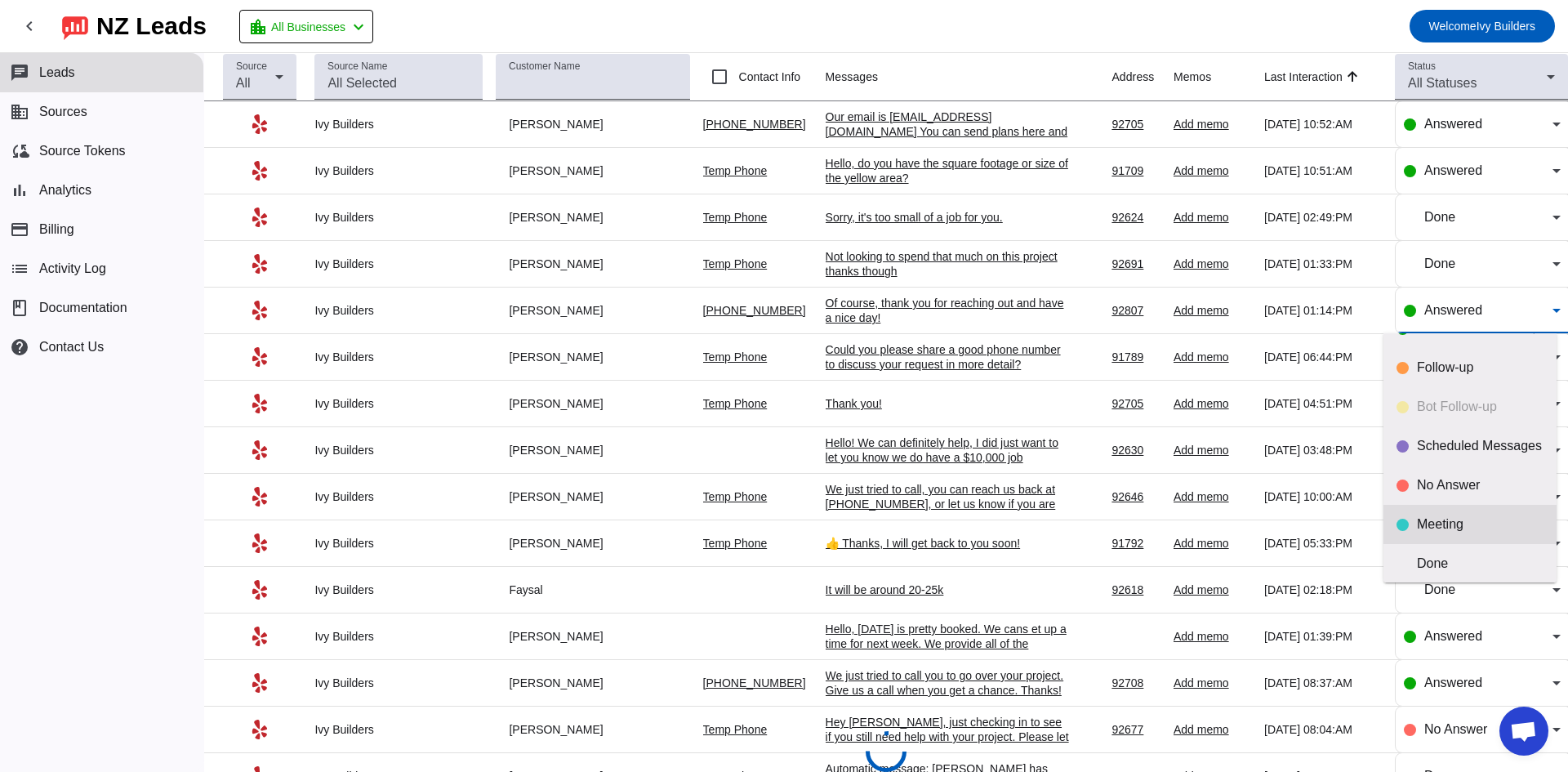
scroll to position [39, 0]
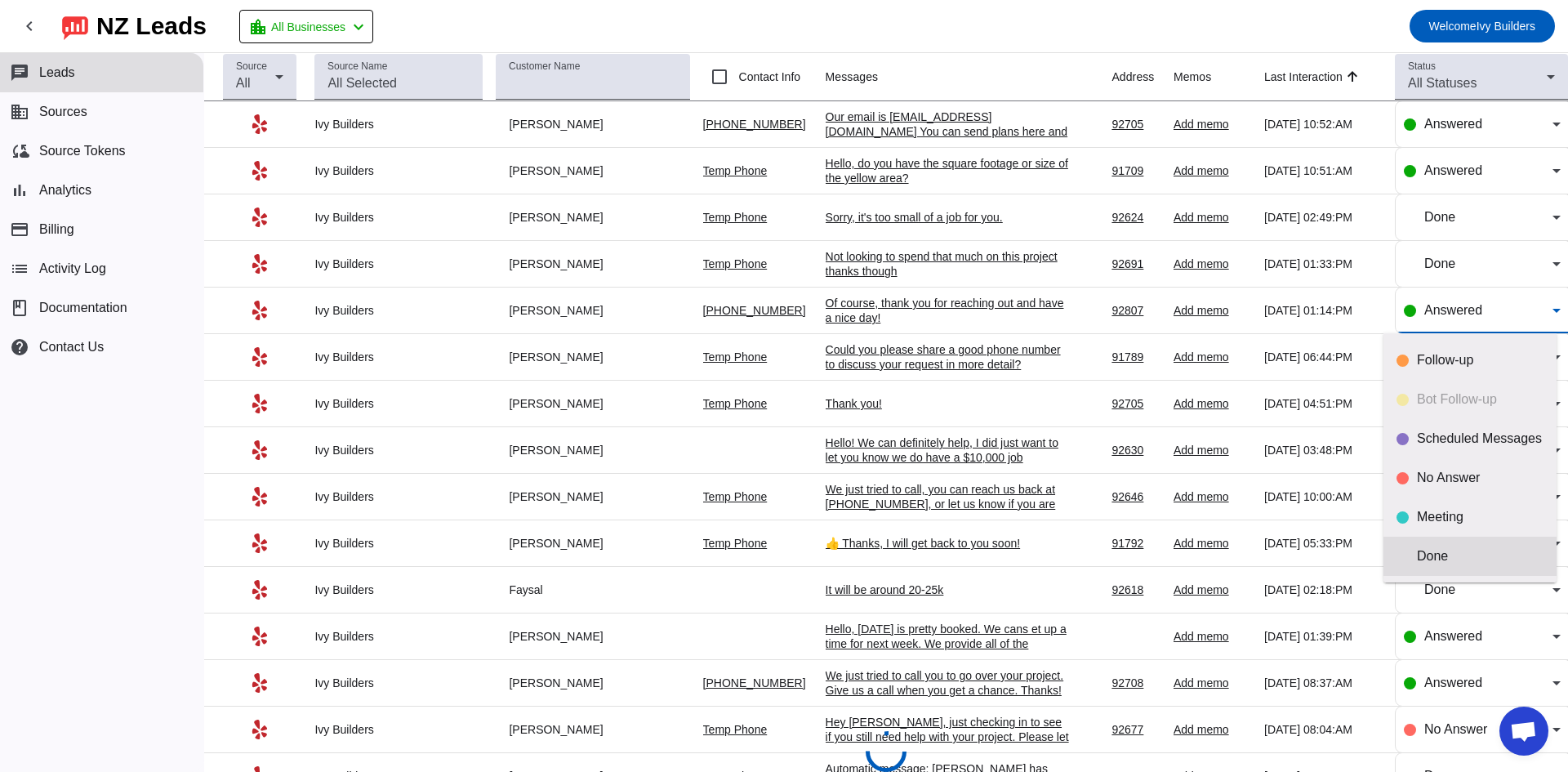
click at [1454, 552] on div "Done" at bounding box center [1481, 556] width 127 height 16
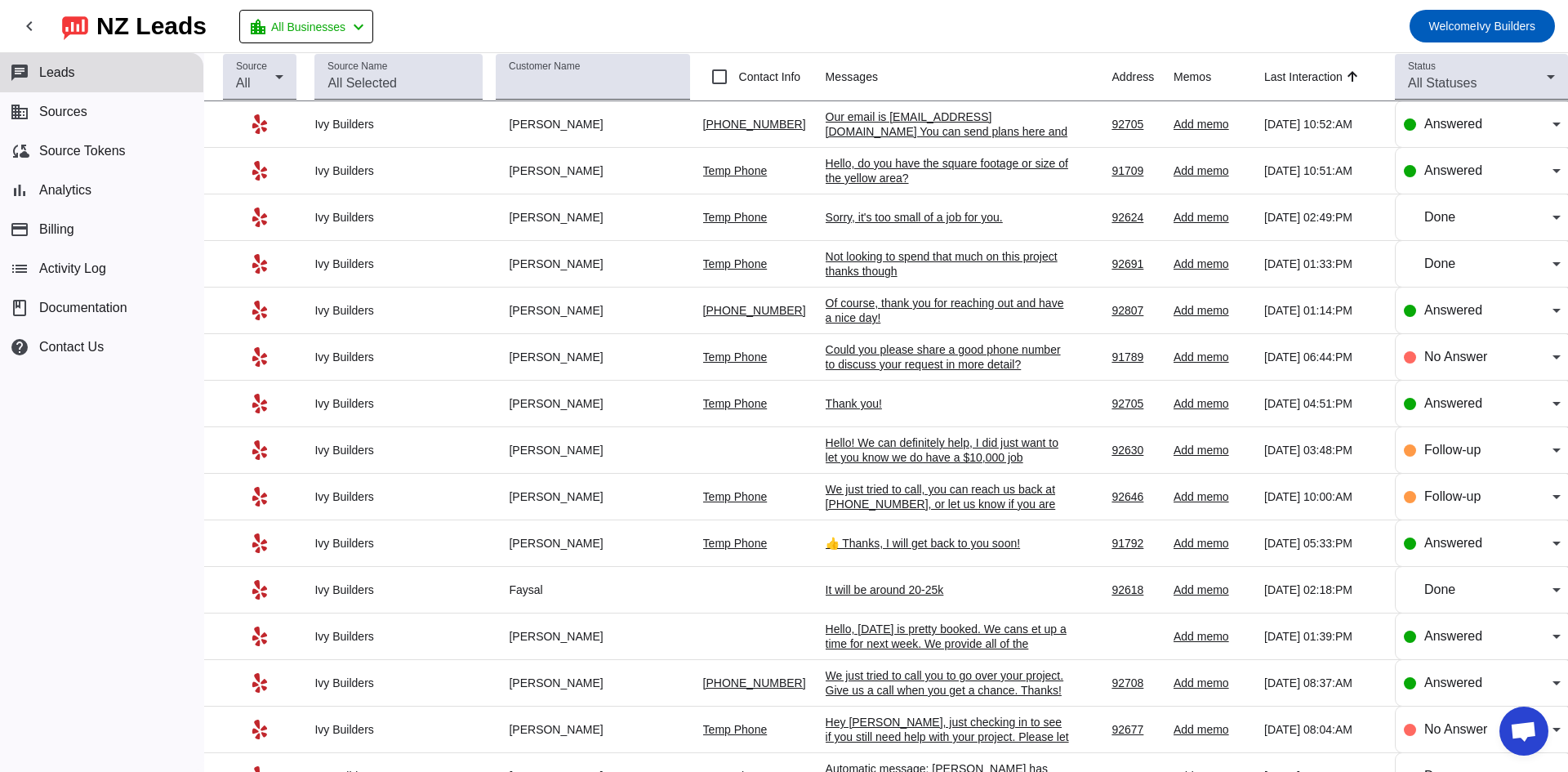
click at [858, 365] on div "Could you please share a good phone number to discuss your request in more deta…" at bounding box center [948, 357] width 245 height 30
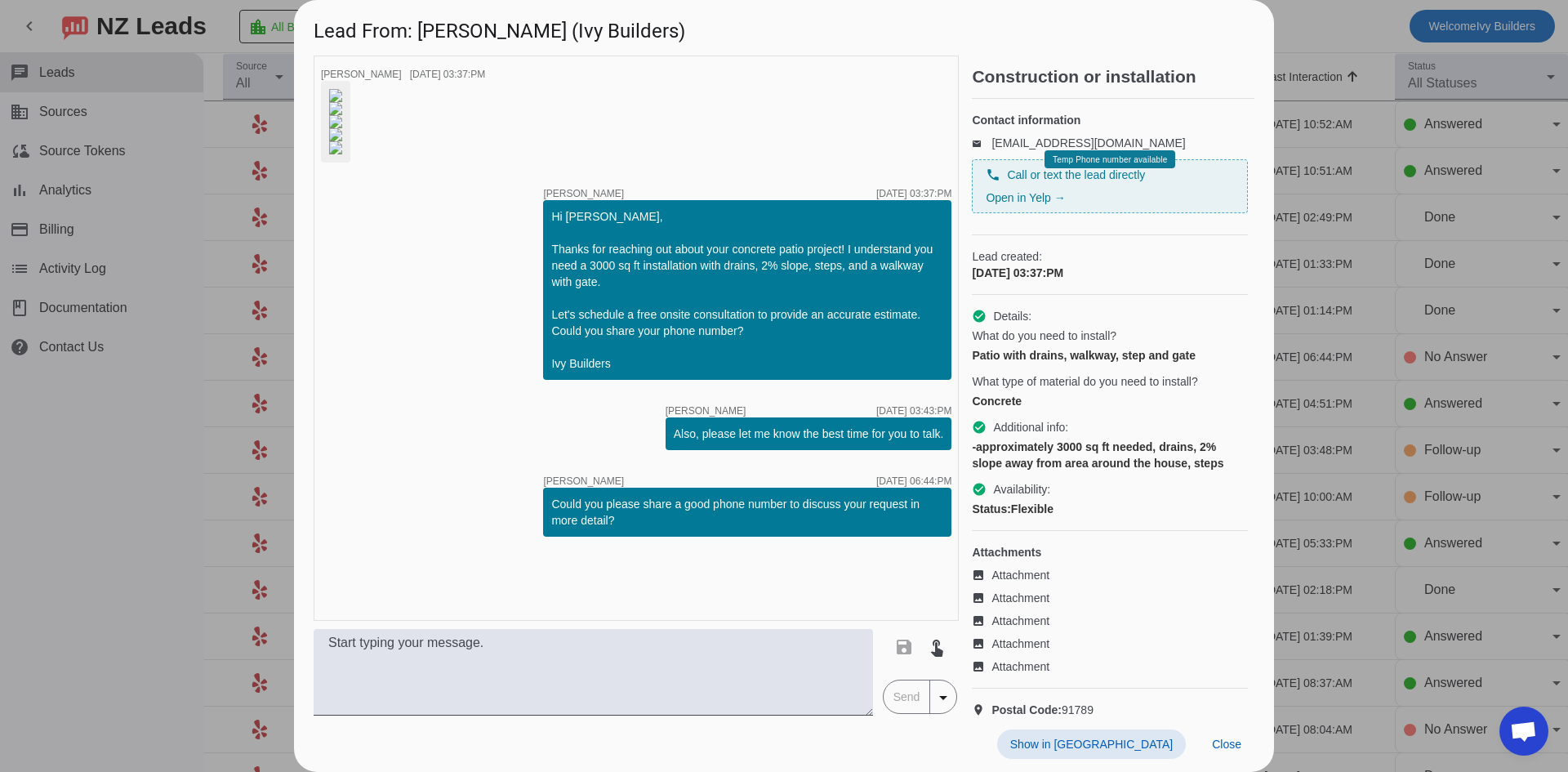
scroll to position [420, 0]
click at [1246, 751] on span at bounding box center [1226, 744] width 55 height 30
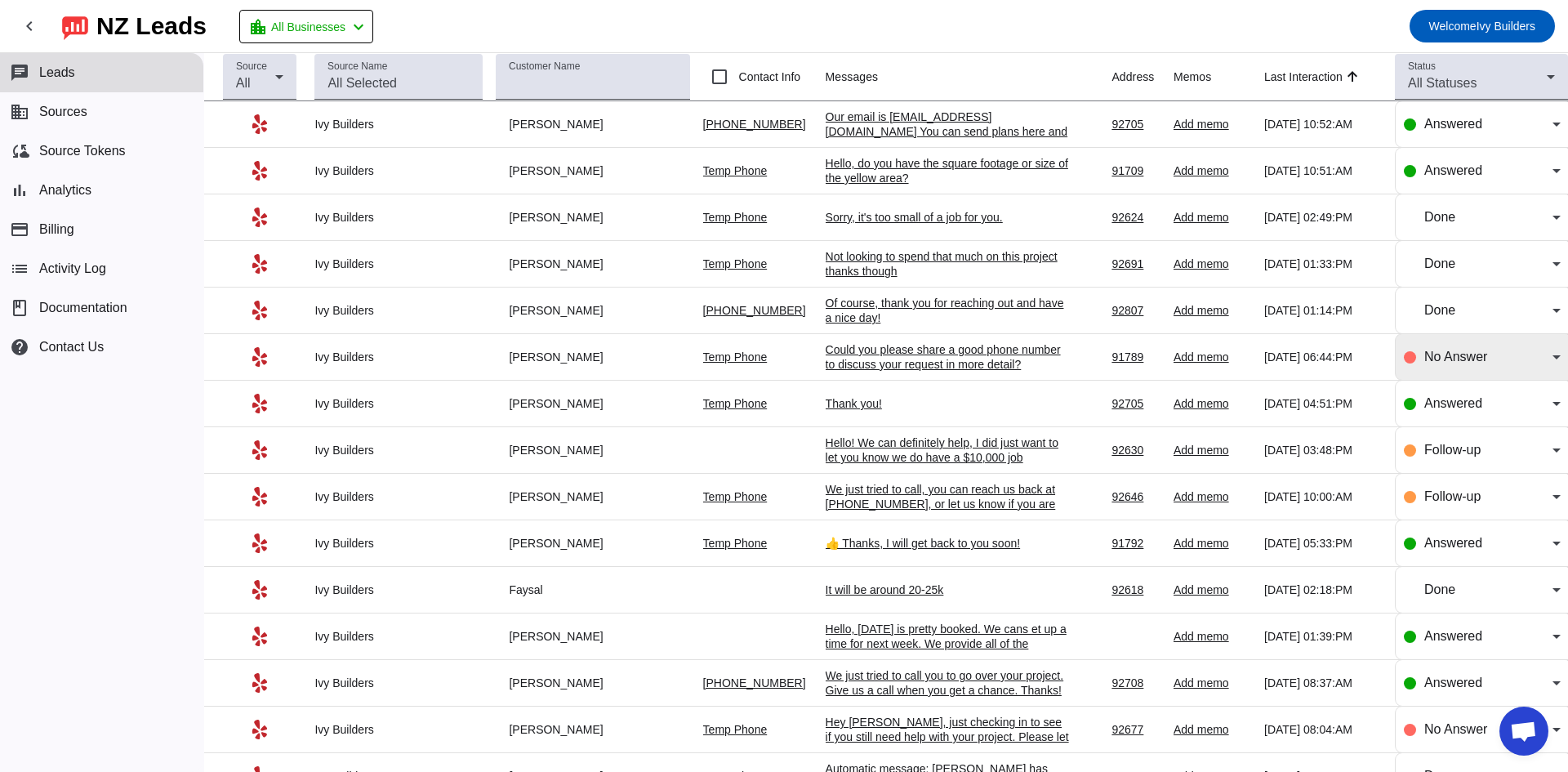
click at [1463, 364] on div "No Answer" at bounding box center [1488, 357] width 128 height 20
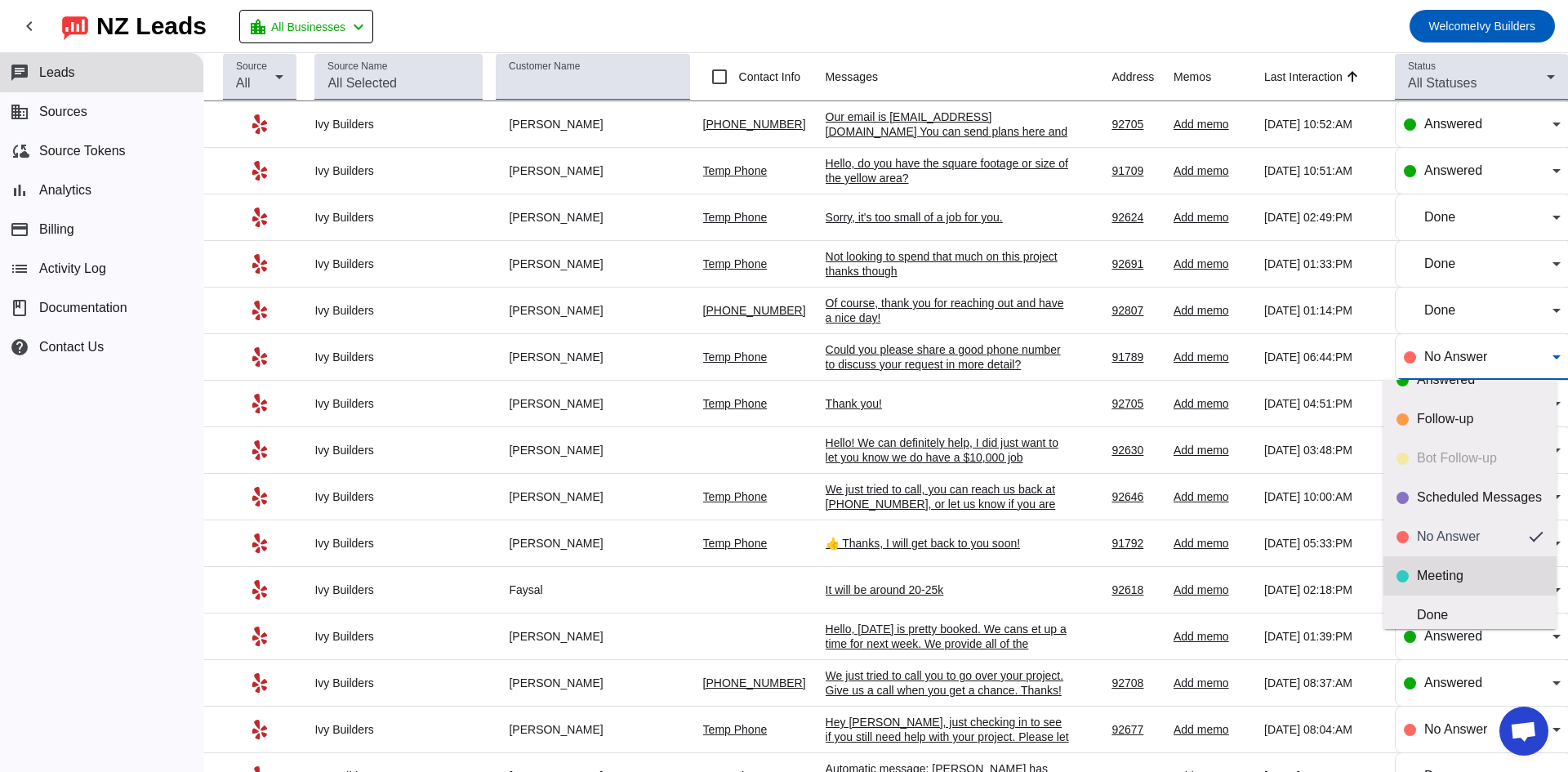
scroll to position [39, 0]
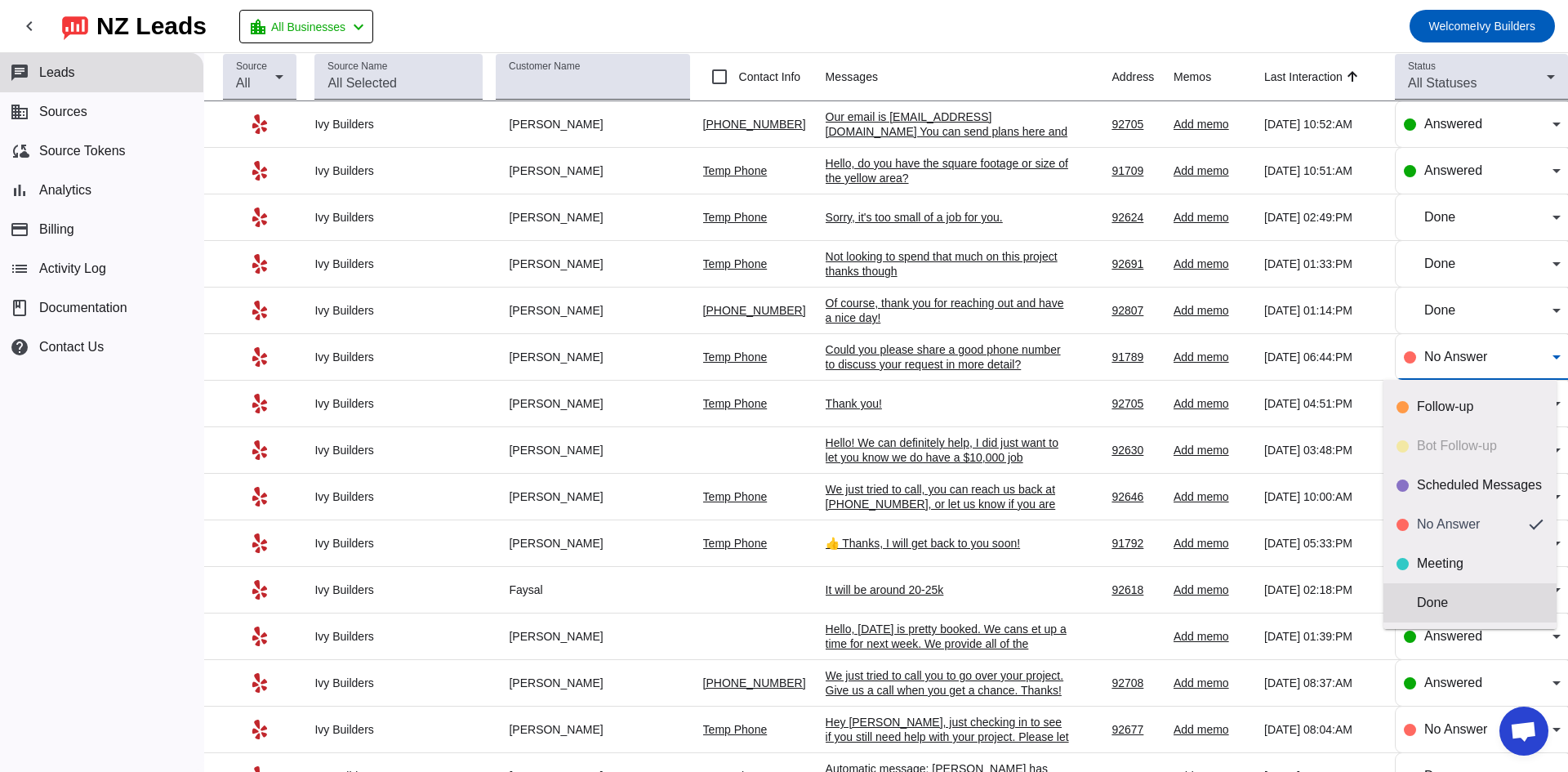
click at [1454, 598] on div "Done" at bounding box center [1481, 603] width 127 height 16
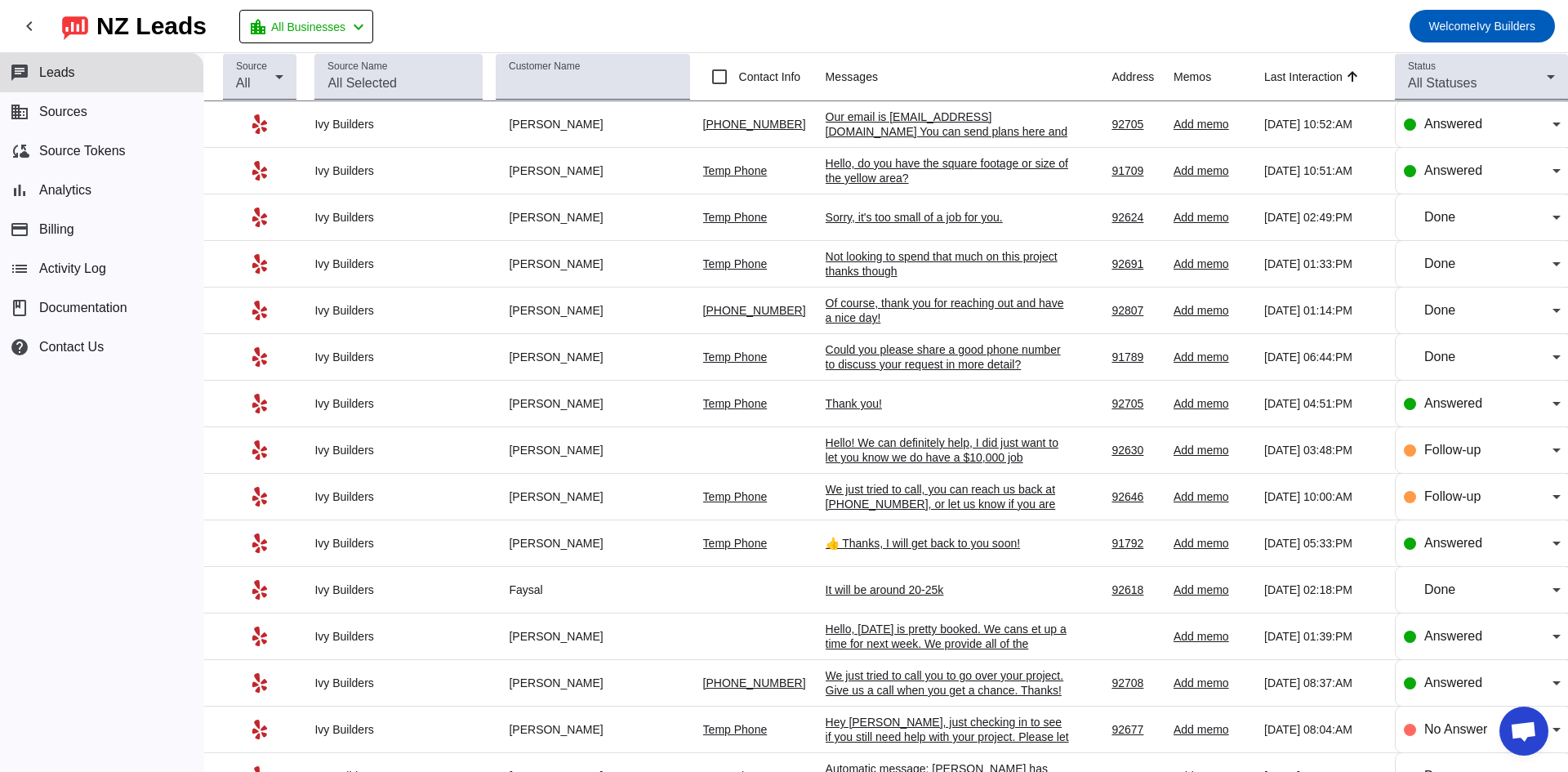
click at [833, 396] on div "Thank you!" at bounding box center [948, 403] width 245 height 15
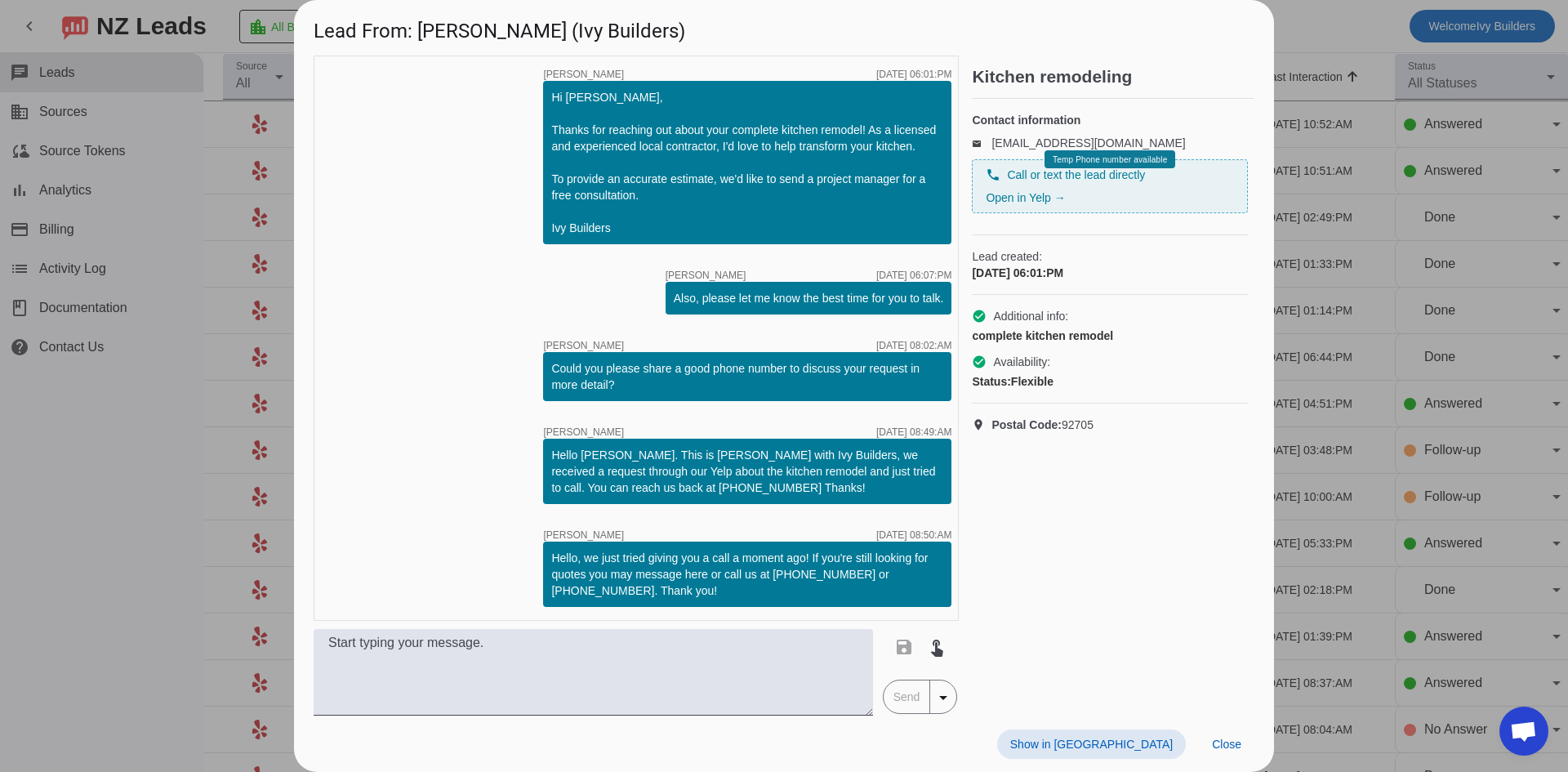
scroll to position [1921, 0]
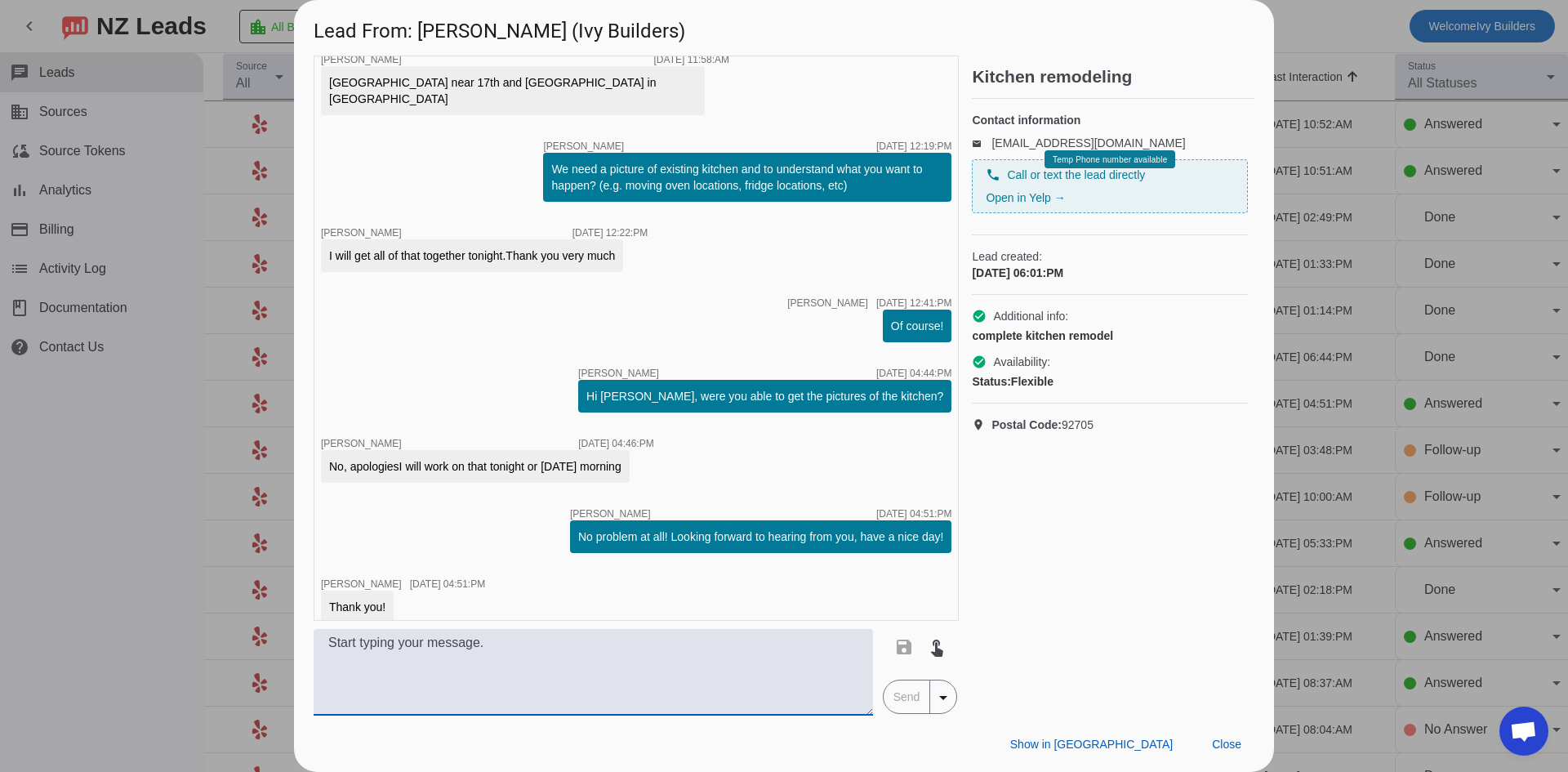
click at [556, 685] on textarea at bounding box center [593, 672] width 560 height 86
type textarea "Hi [PERSON_NAME], let me know when you have pictures ready. Or let me know if m…"
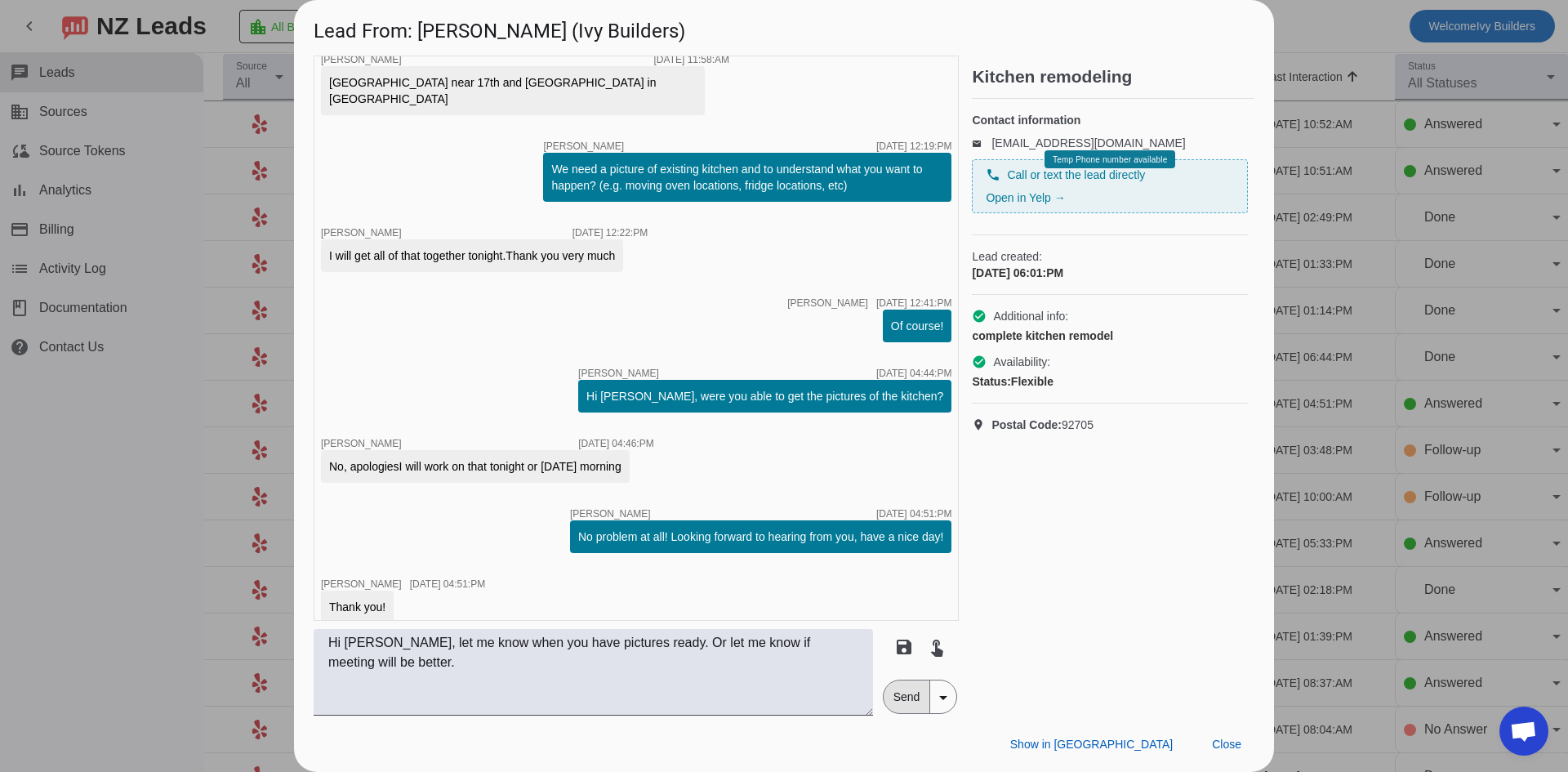
click at [891, 700] on span "Send" at bounding box center [906, 697] width 47 height 33
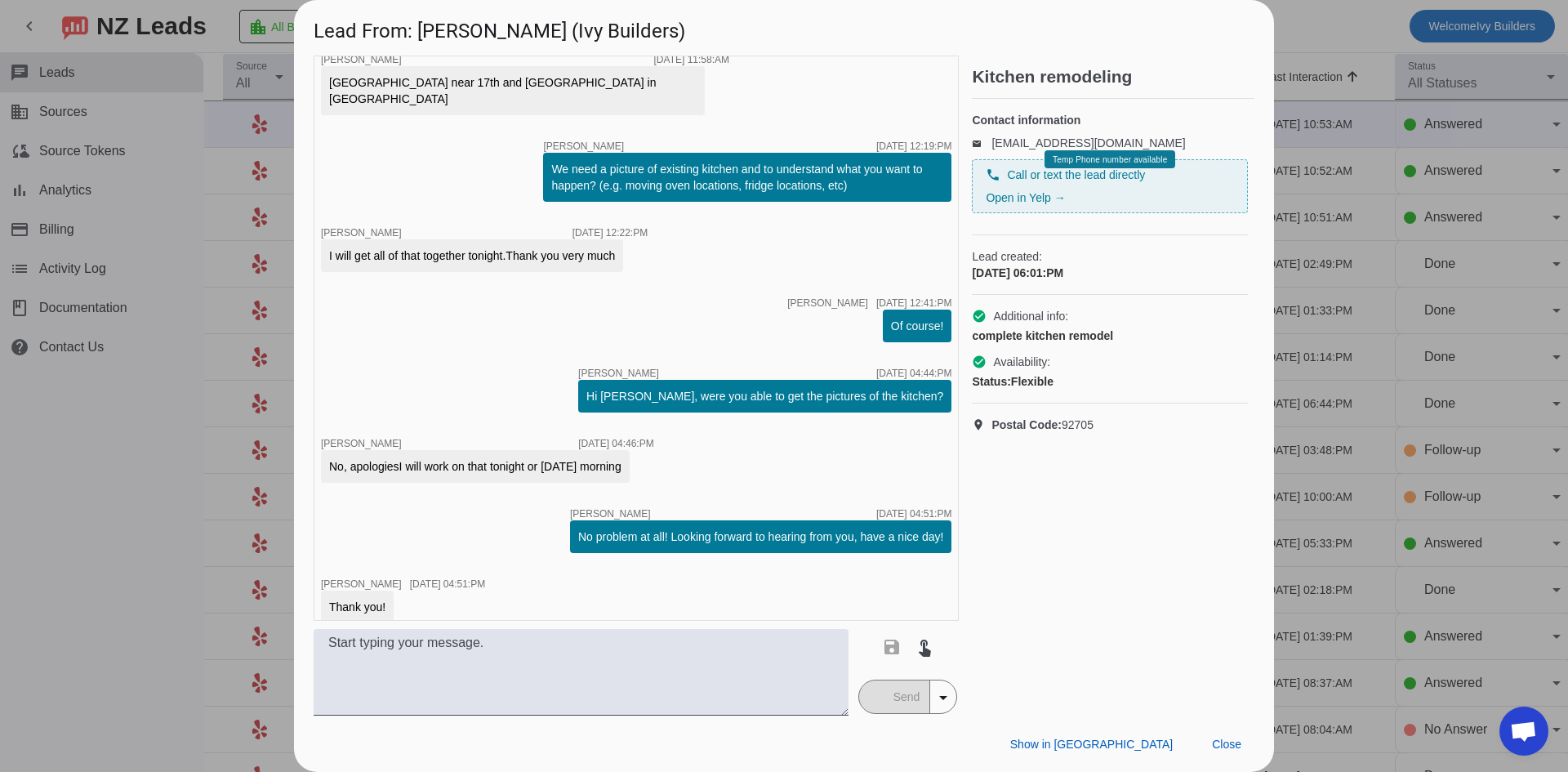
scroll to position [2007, 0]
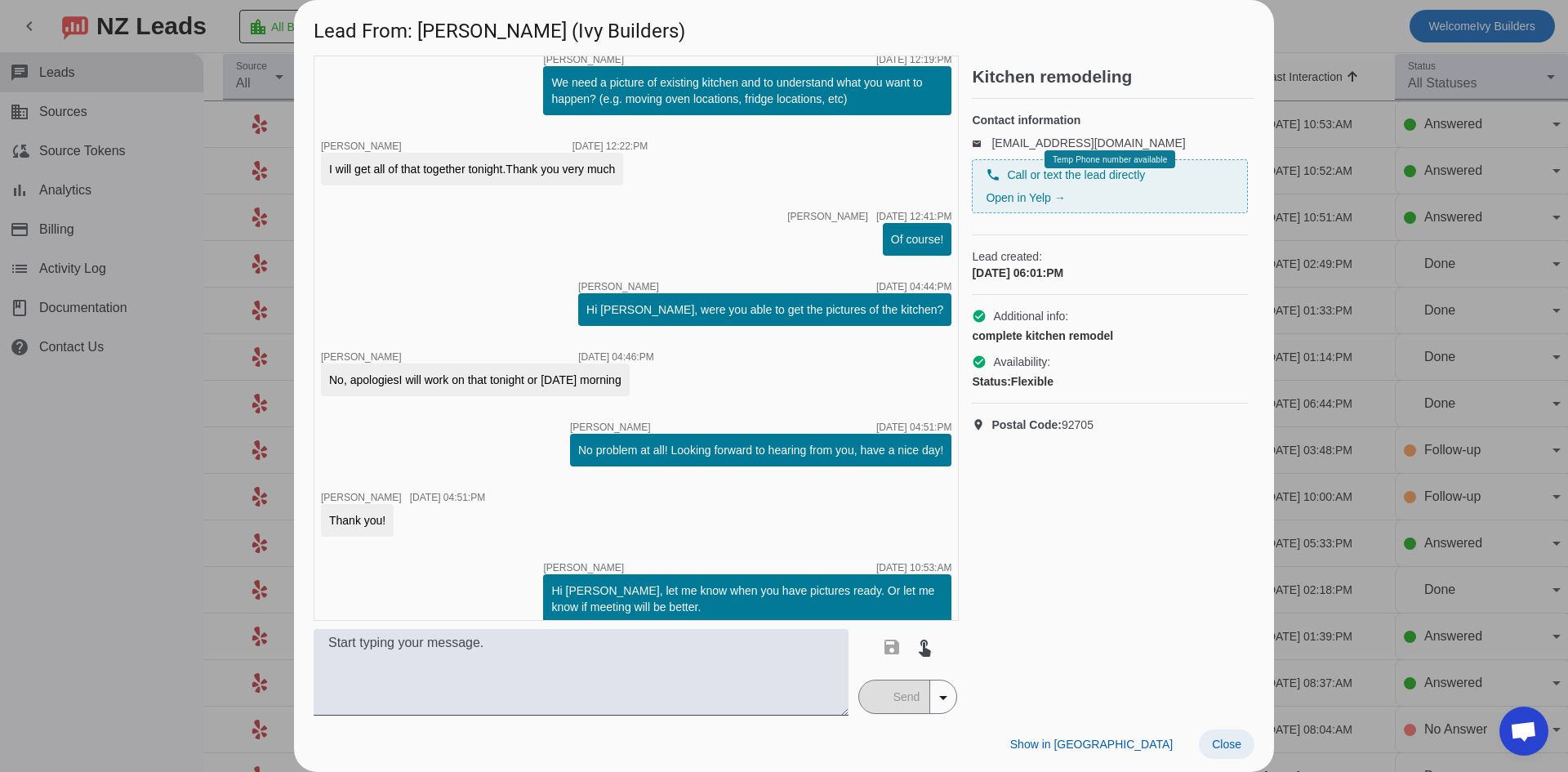
click at [1236, 745] on span "Close" at bounding box center [1227, 744] width 30 height 13
